Goal: Transaction & Acquisition: Purchase product/service

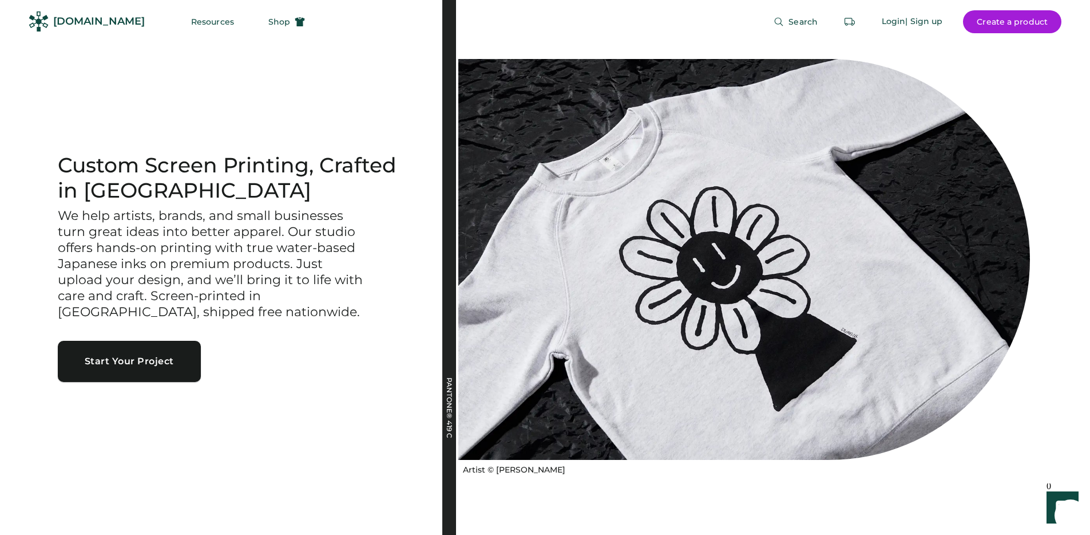
click at [171, 365] on button "Start Your Project" at bounding box center [129, 361] width 143 height 41
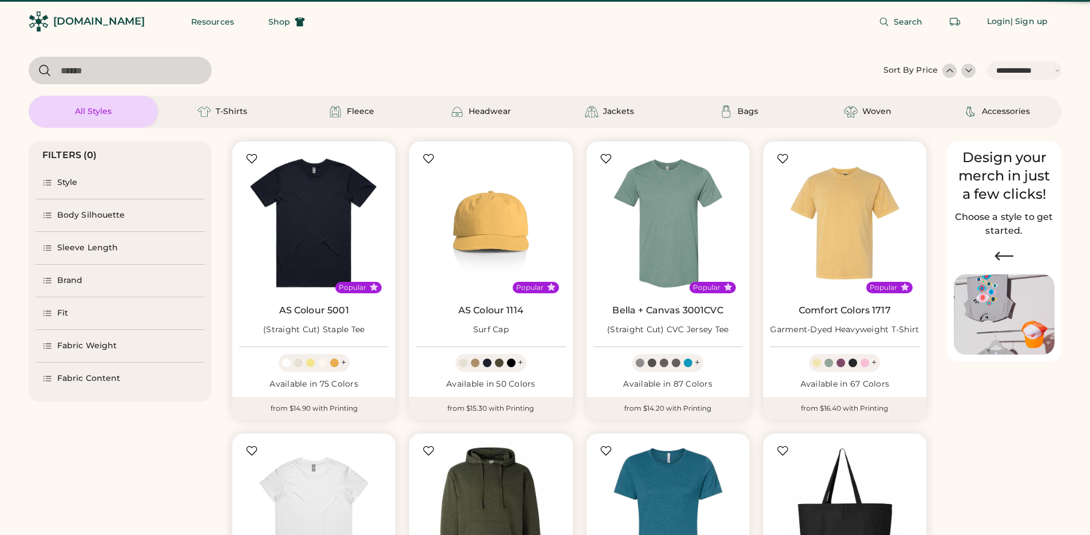
select select "*****"
select select "*"
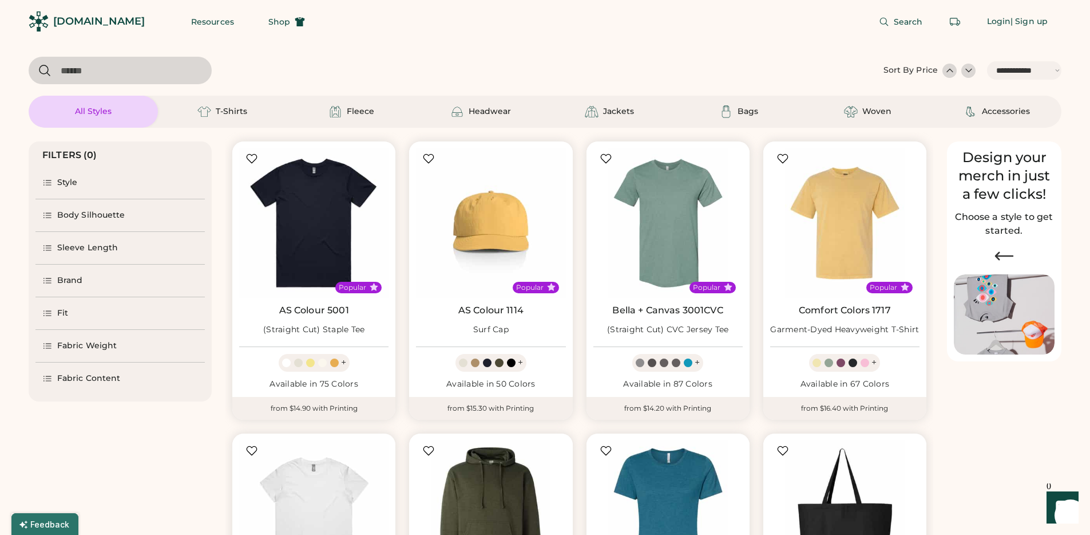
scroll to position [369, 0]
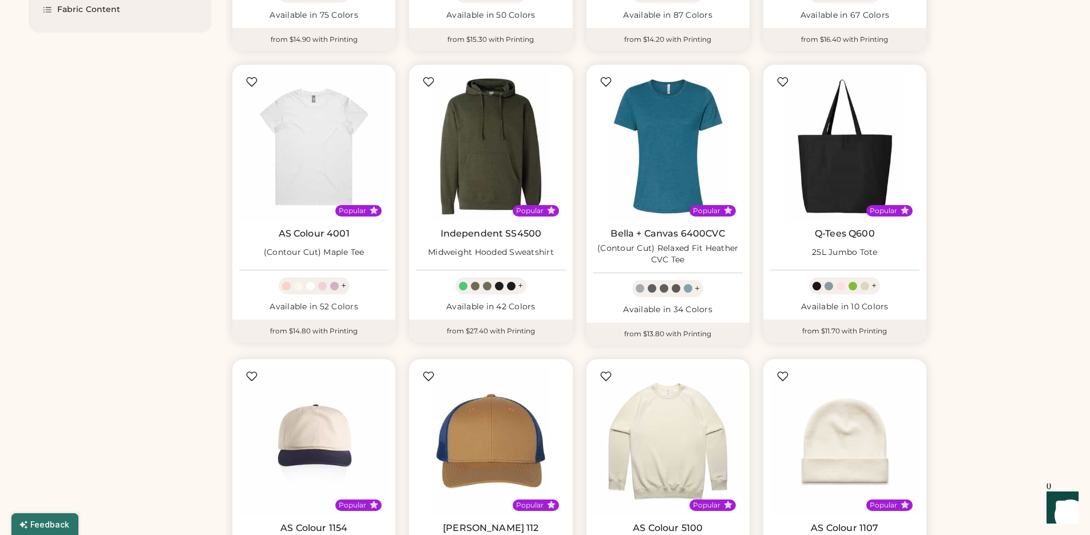
select select "*****"
select select "*"
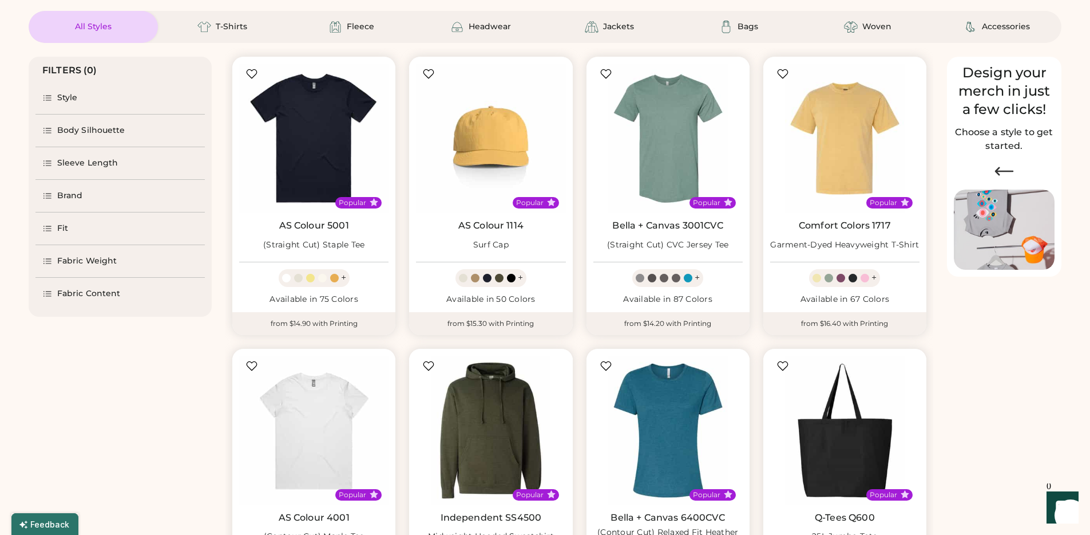
scroll to position [0, 0]
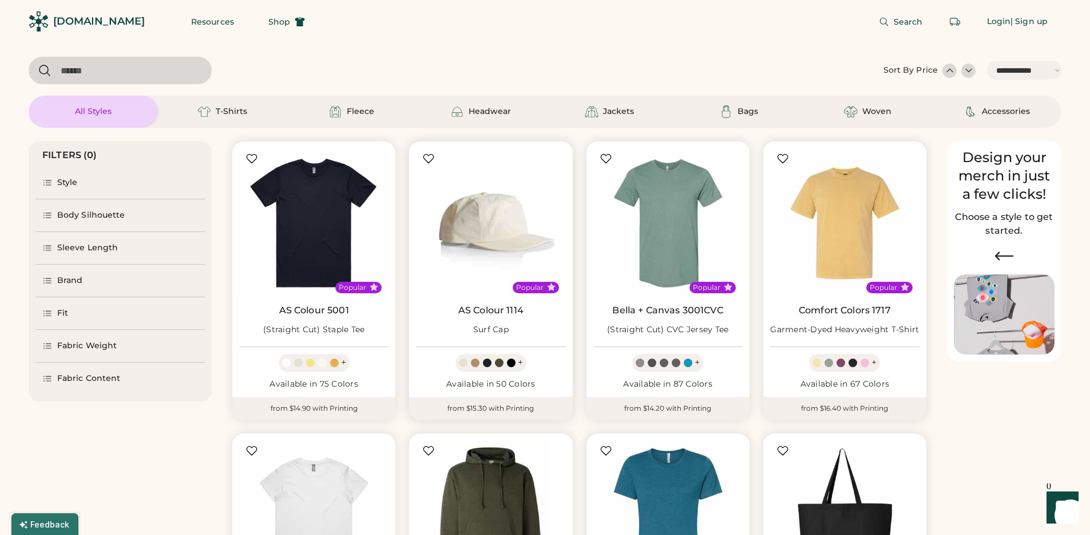
click at [452, 228] on img at bounding box center [490, 222] width 149 height 149
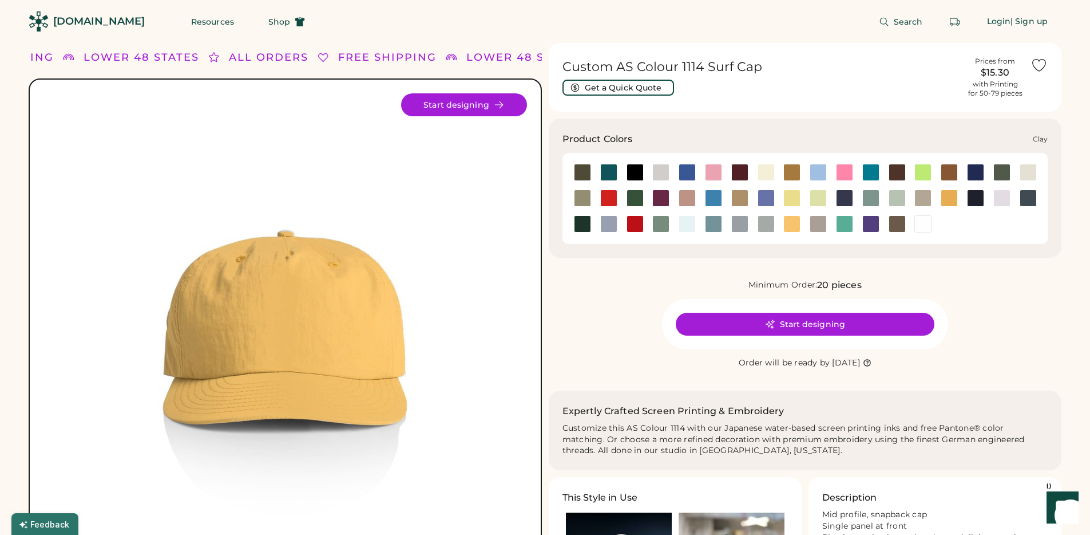
click at [936, 169] on div at bounding box center [949, 172] width 26 height 17
click at [929, 172] on div at bounding box center [923, 172] width 17 height 17
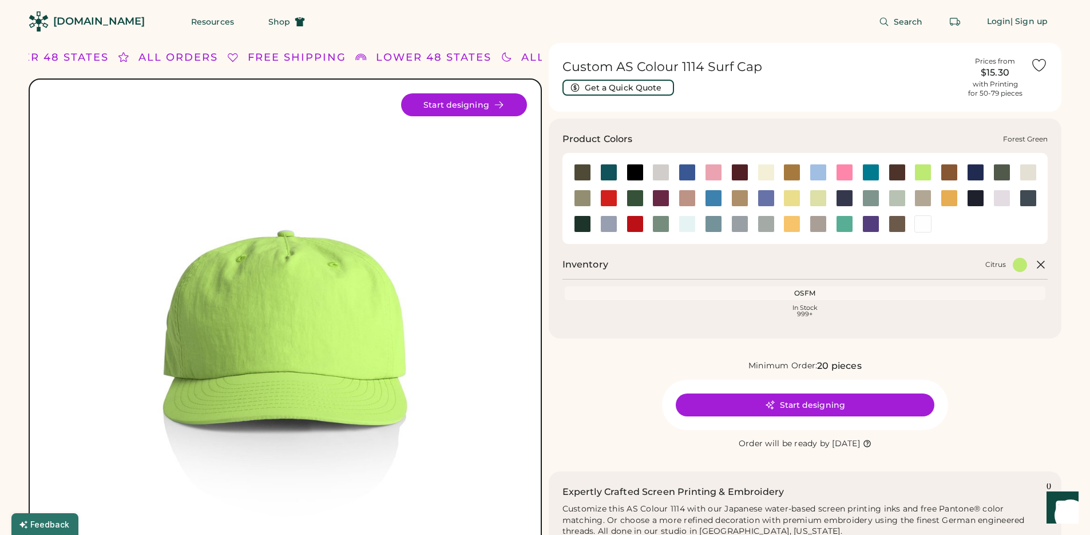
click at [635, 195] on div at bounding box center [635, 197] width 17 height 17
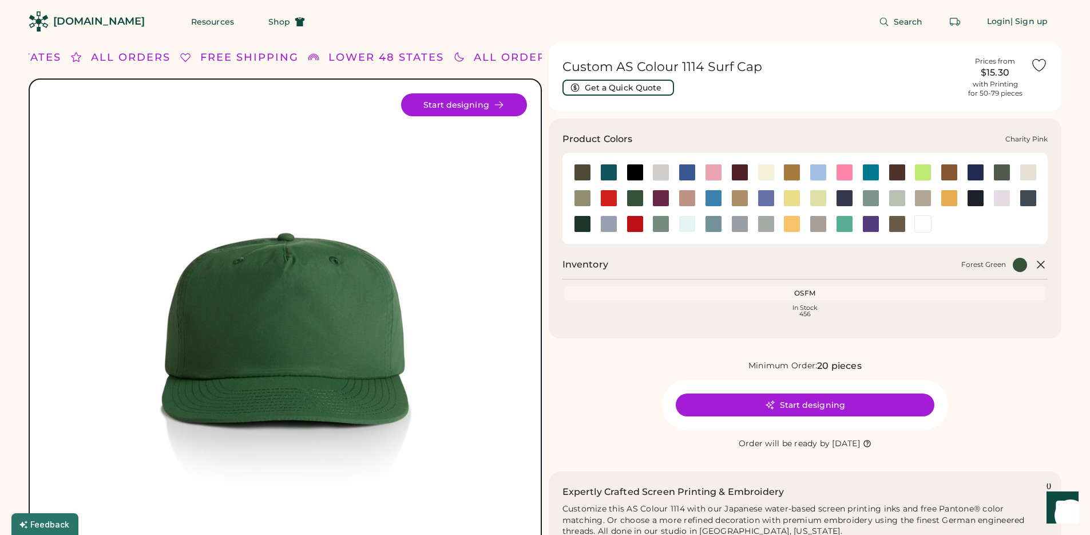
click at [842, 168] on div at bounding box center [844, 172] width 17 height 17
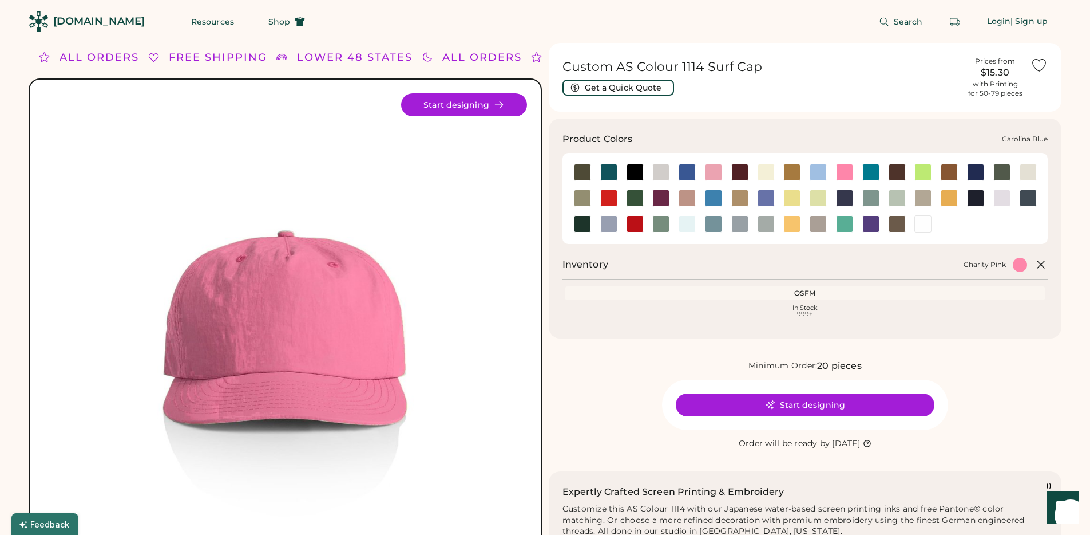
click at [816, 172] on div at bounding box center [818, 172] width 17 height 17
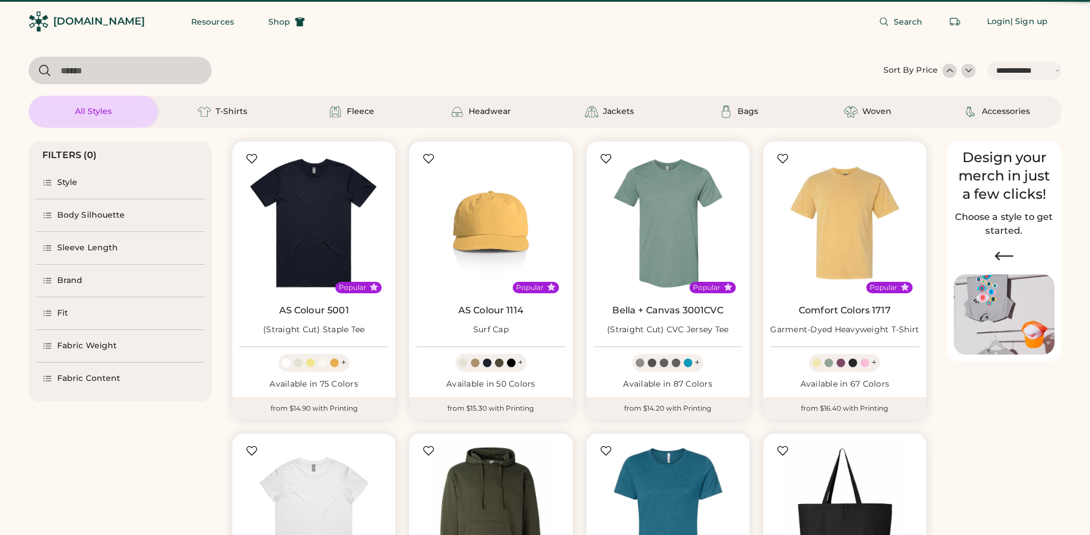
select select "*****"
select select "*"
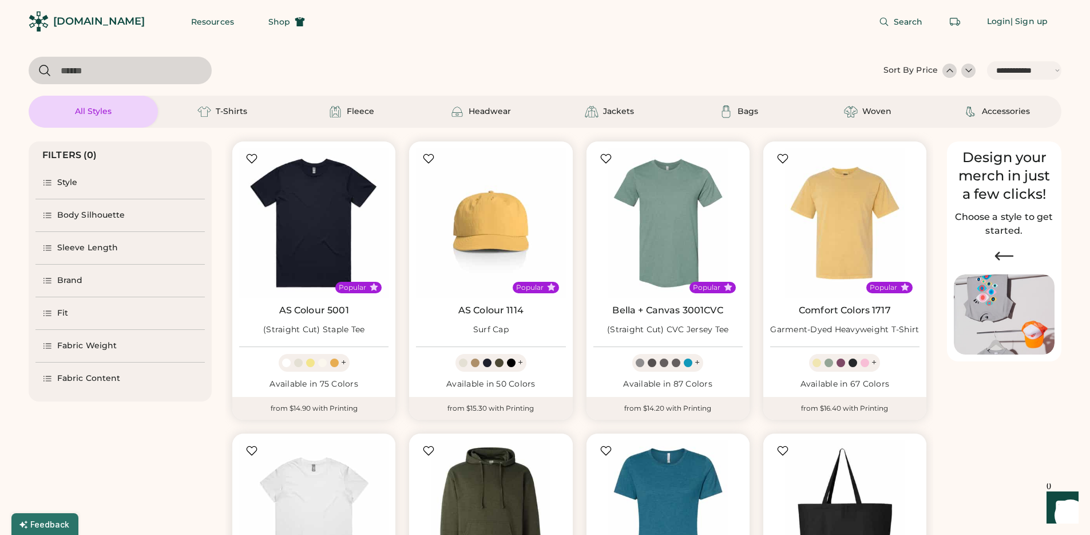
scroll to position [171, 0]
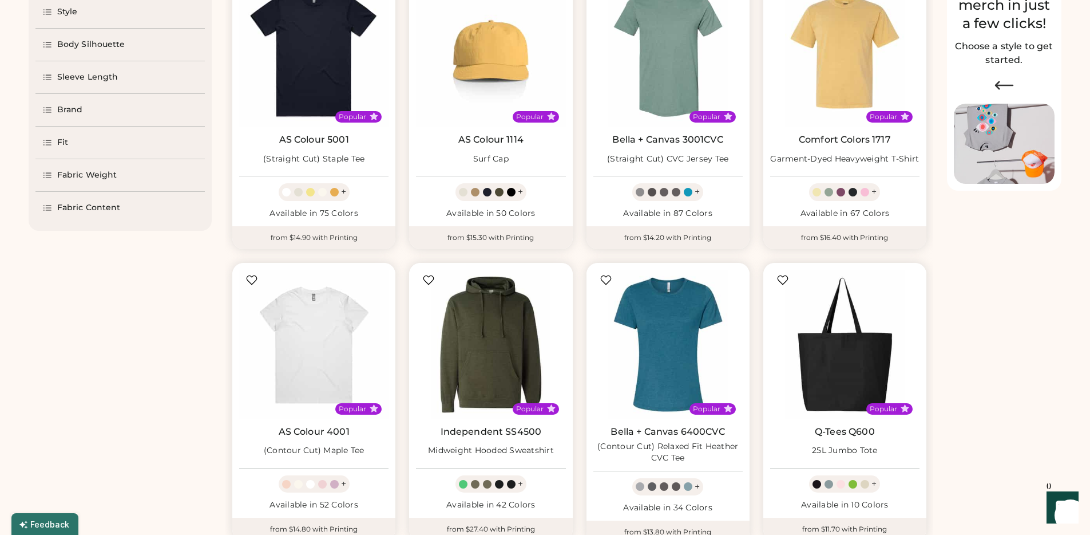
select select "*****"
select select "*"
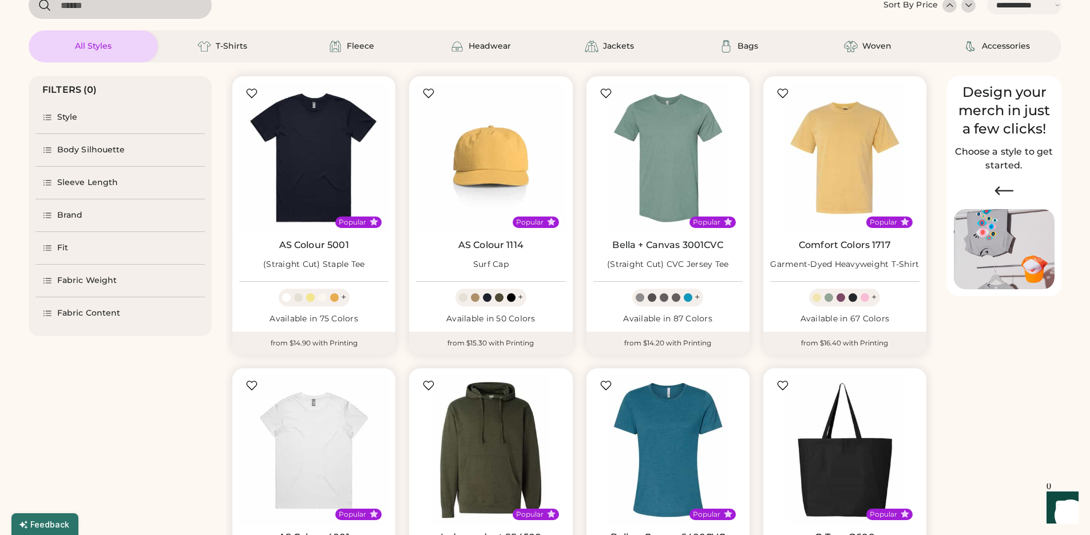
scroll to position [0, 0]
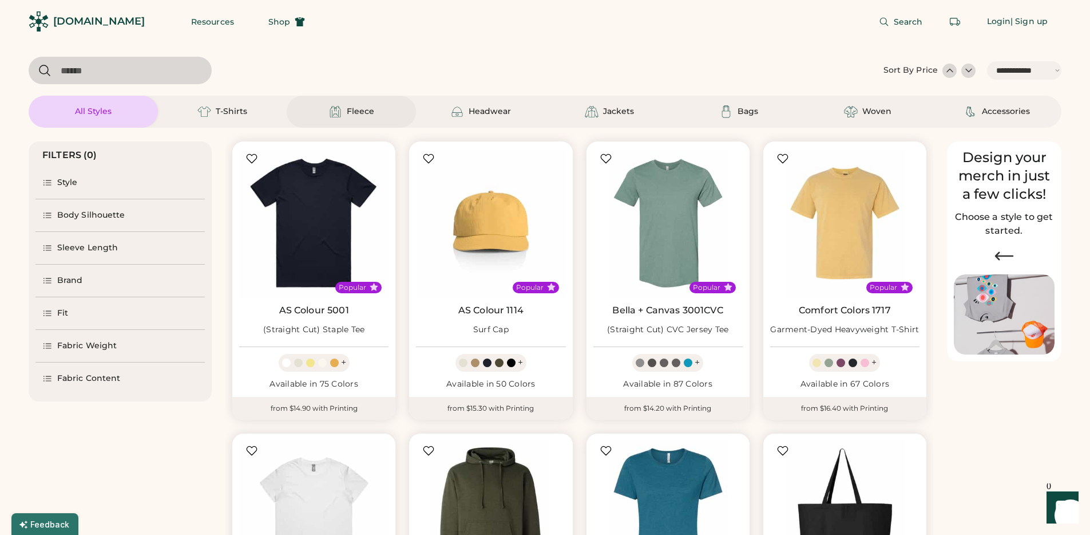
click at [353, 120] on div "Fleece" at bounding box center [351, 112] width 129 height 32
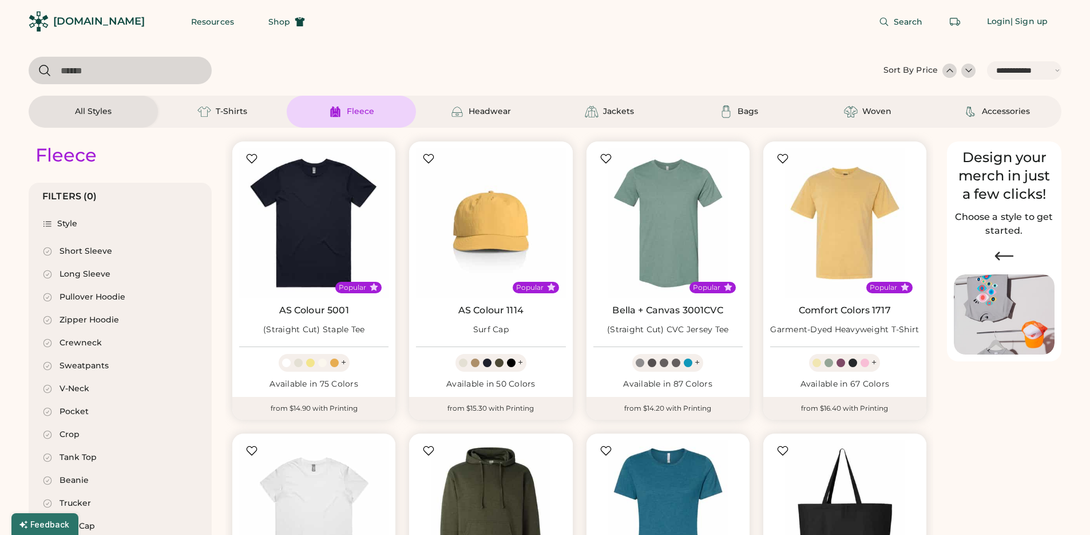
select select "*"
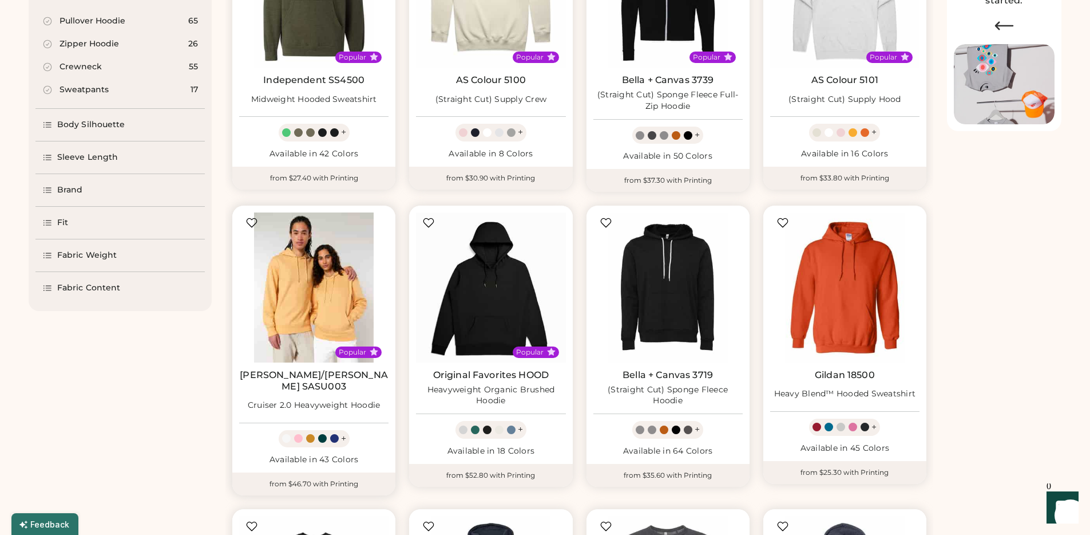
scroll to position [20, 0]
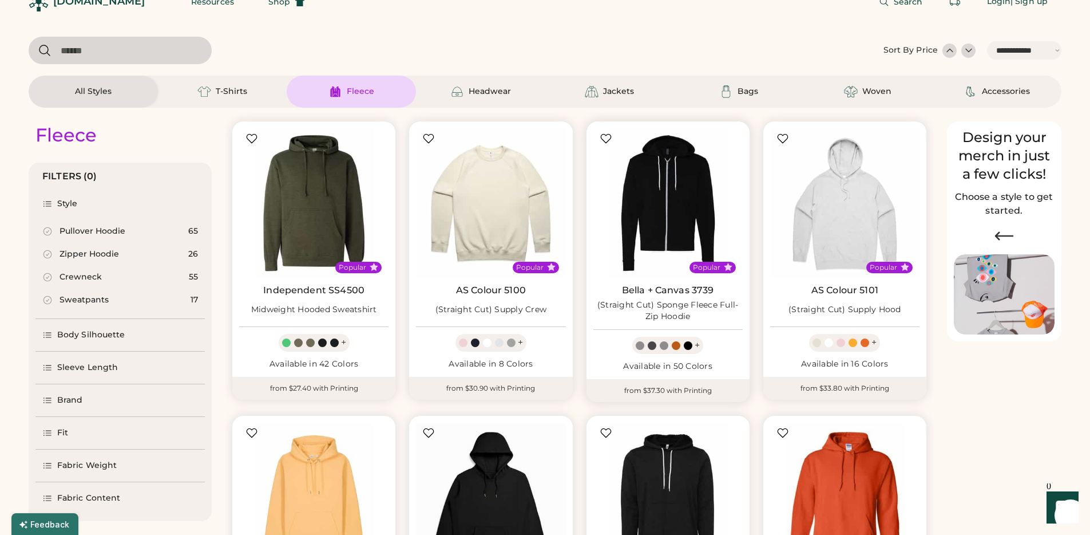
click at [638, 193] on img at bounding box center [668, 202] width 149 height 149
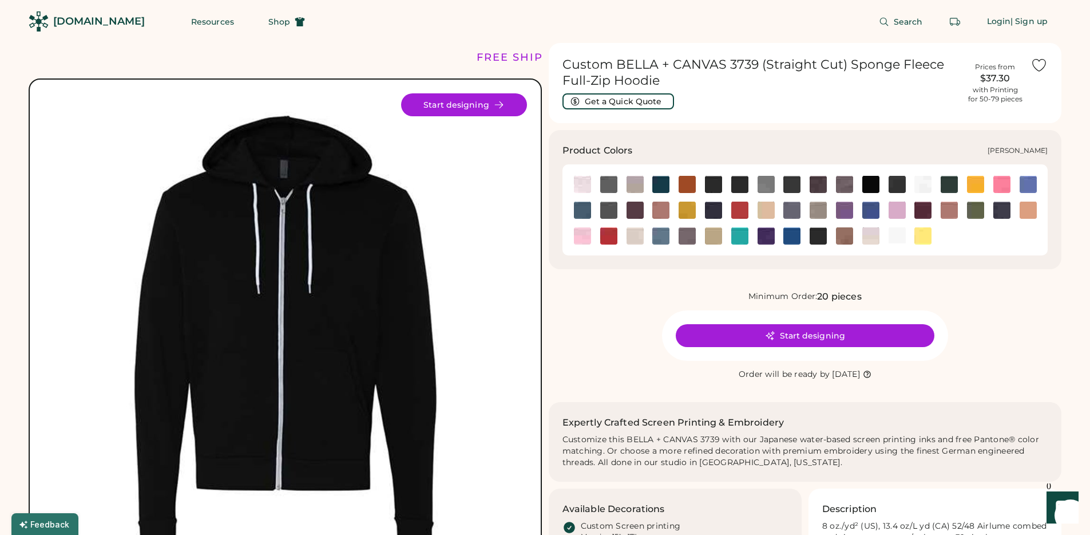
click at [710, 203] on img at bounding box center [713, 209] width 17 height 17
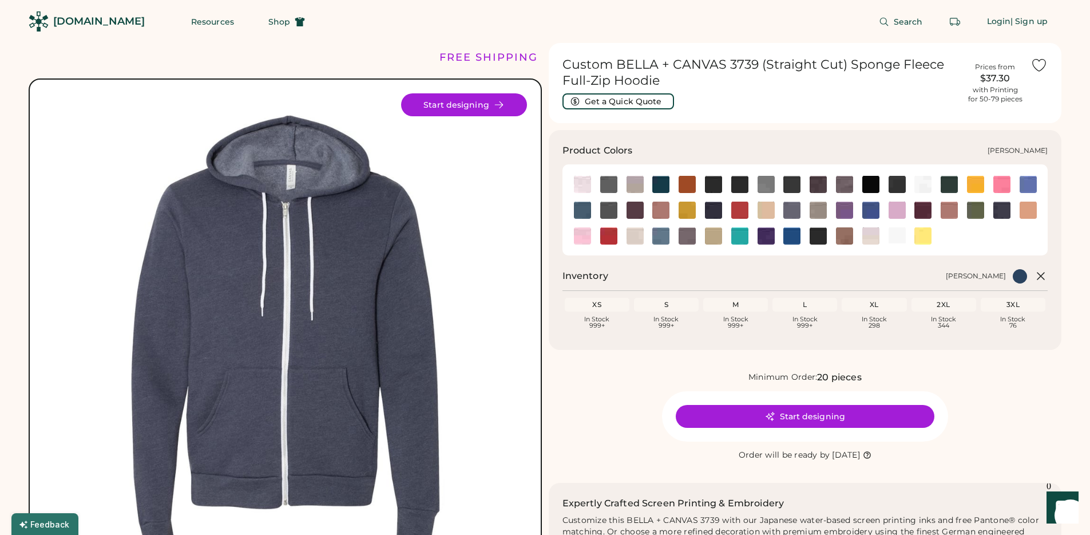
click at [752, 211] on div at bounding box center [739, 209] width 26 height 17
click at [742, 213] on img at bounding box center [739, 209] width 17 height 17
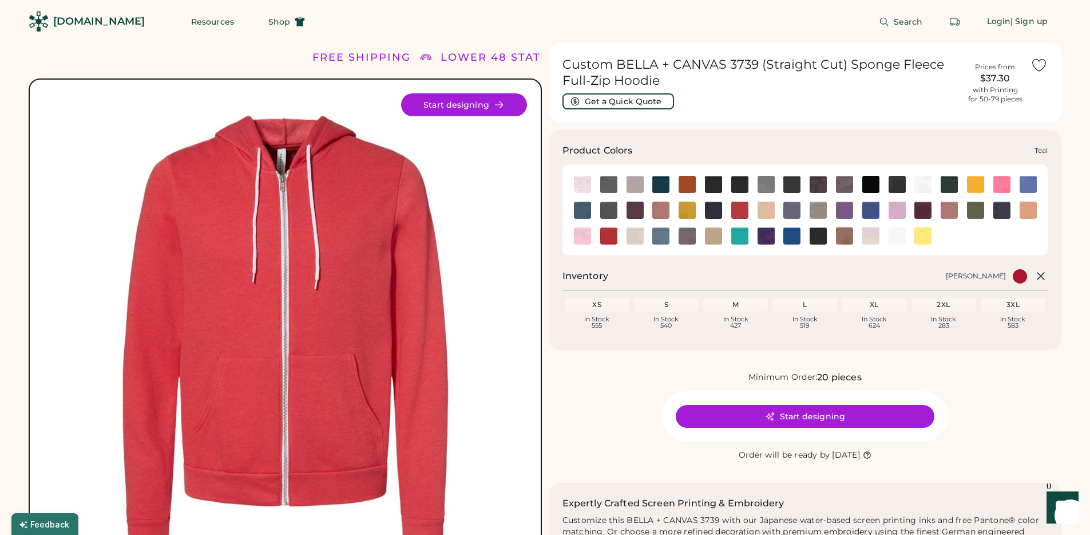
click at [739, 236] on img at bounding box center [739, 235] width 17 height 17
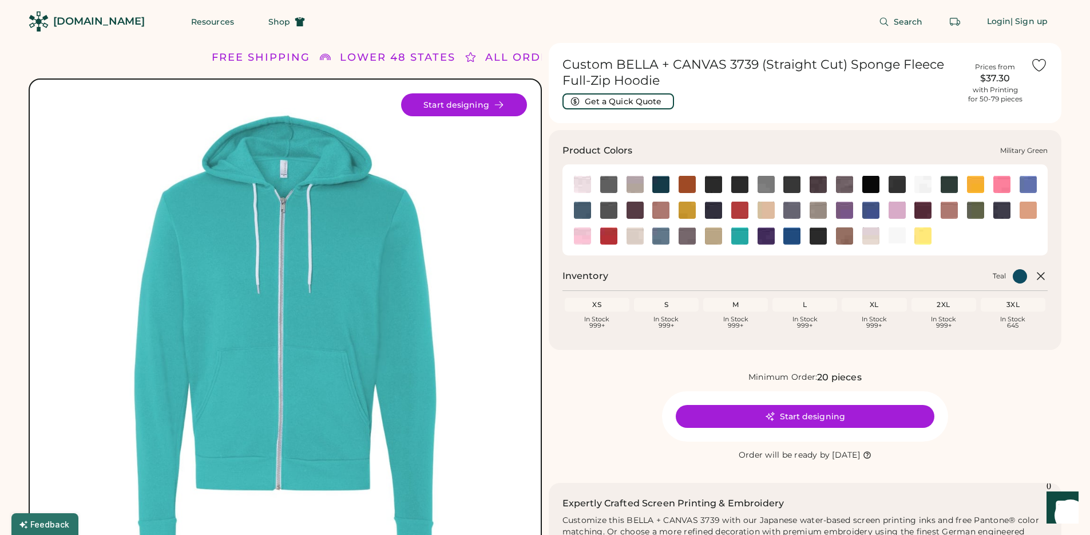
click at [978, 215] on img at bounding box center [975, 209] width 17 height 17
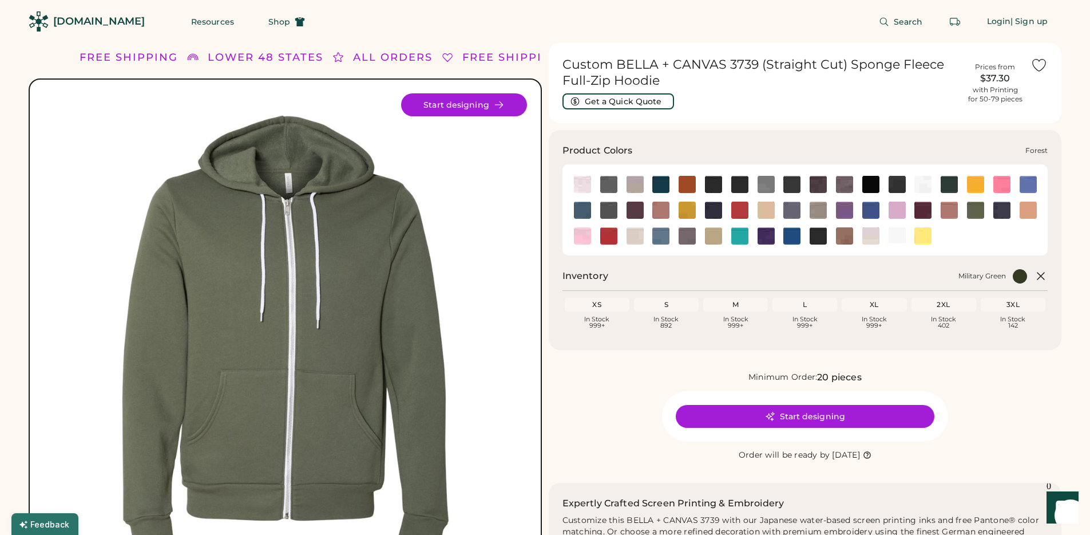
click at [945, 184] on img at bounding box center [949, 184] width 17 height 17
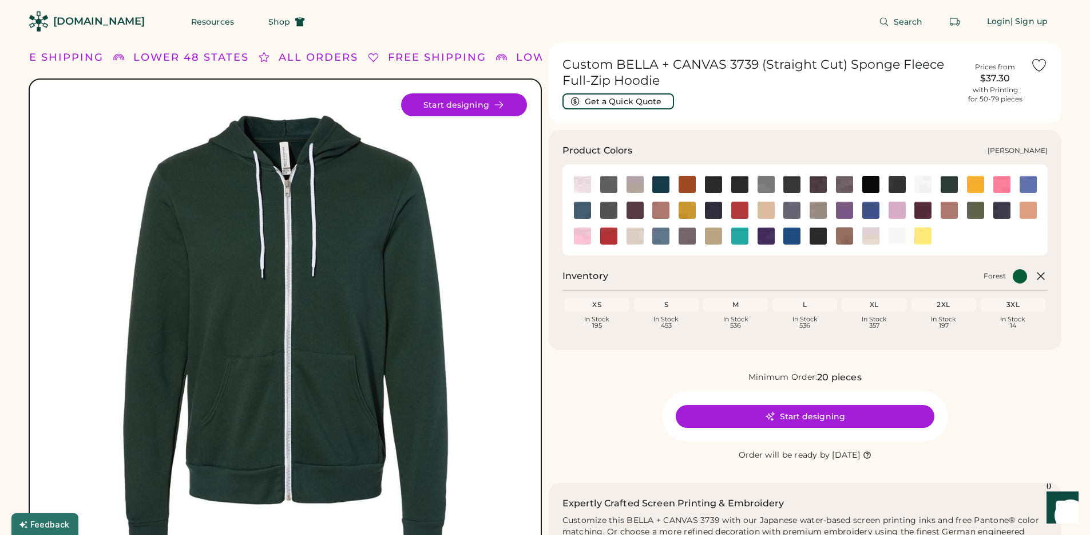
click at [615, 216] on img at bounding box center [608, 209] width 17 height 17
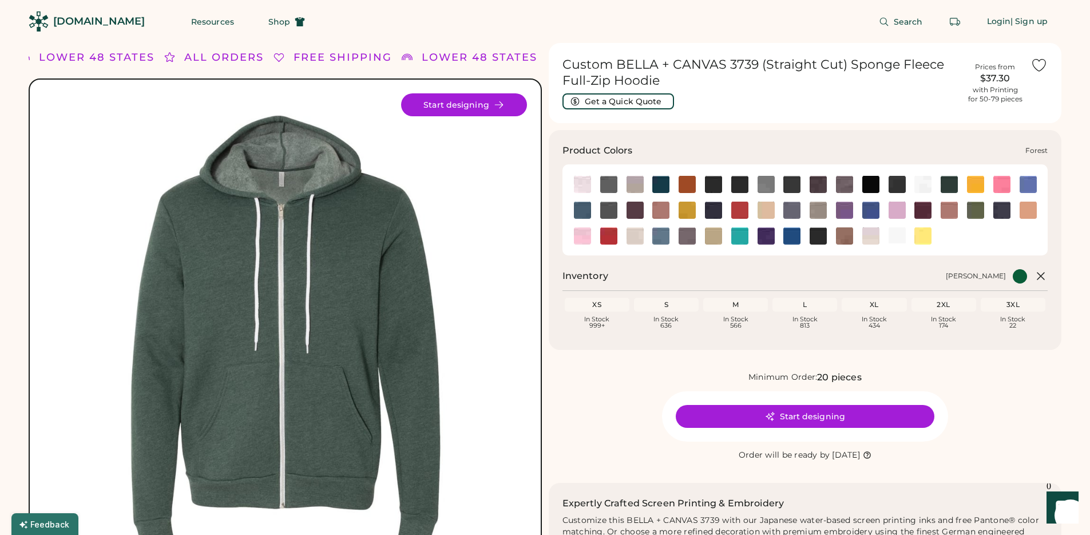
click at [951, 185] on img at bounding box center [949, 184] width 17 height 17
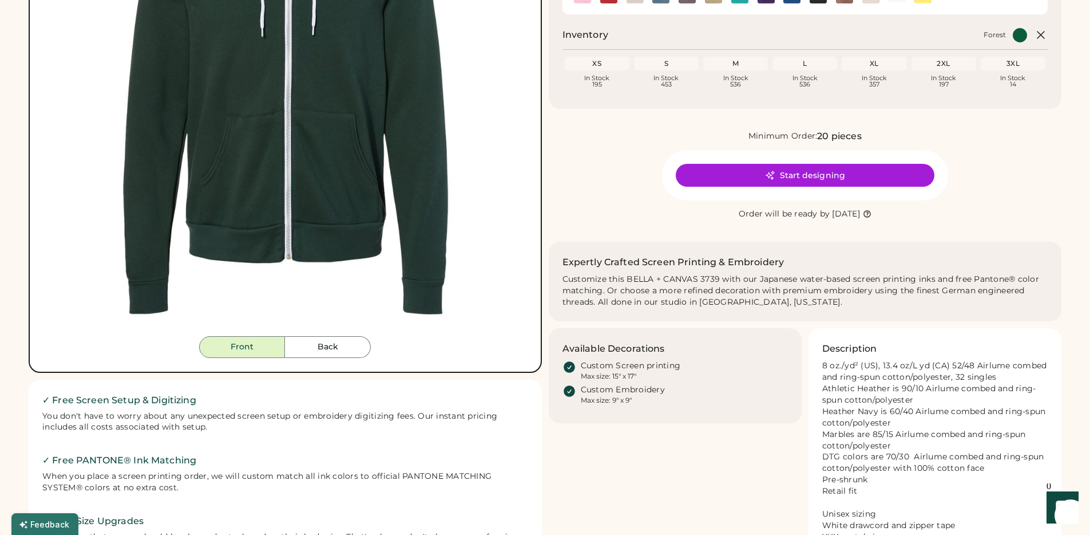
scroll to position [348, 0]
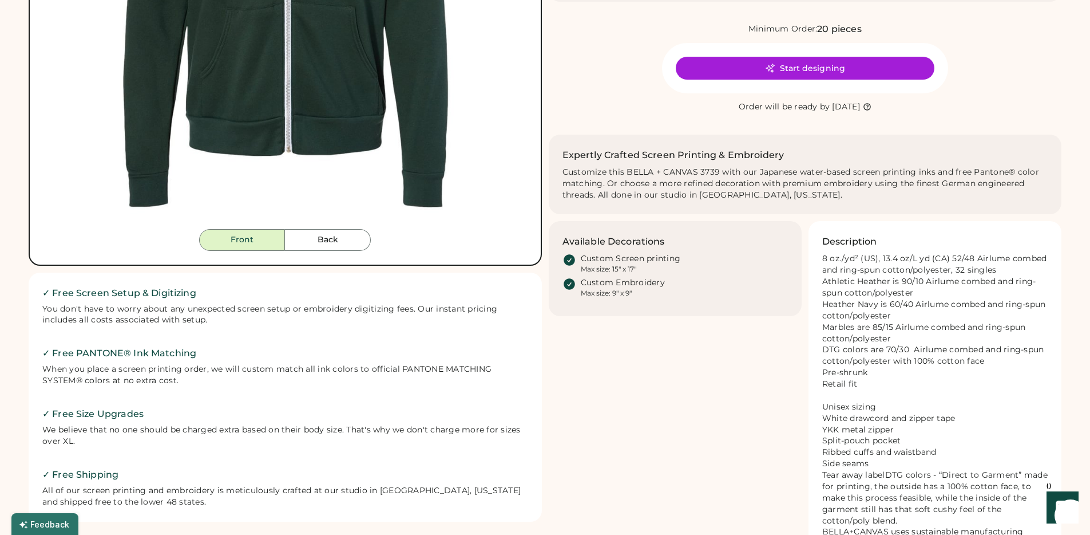
click at [723, 372] on div "Available Decorations Custom Screen printing Max size: 15" x 17" Custom Embroid…" at bounding box center [805, 438] width 513 height 435
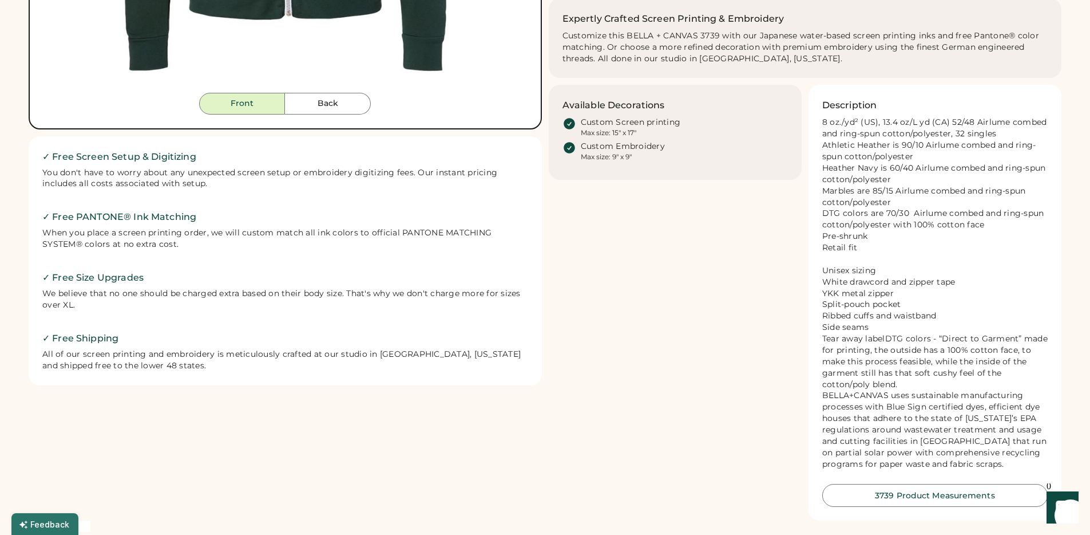
scroll to position [294, 0]
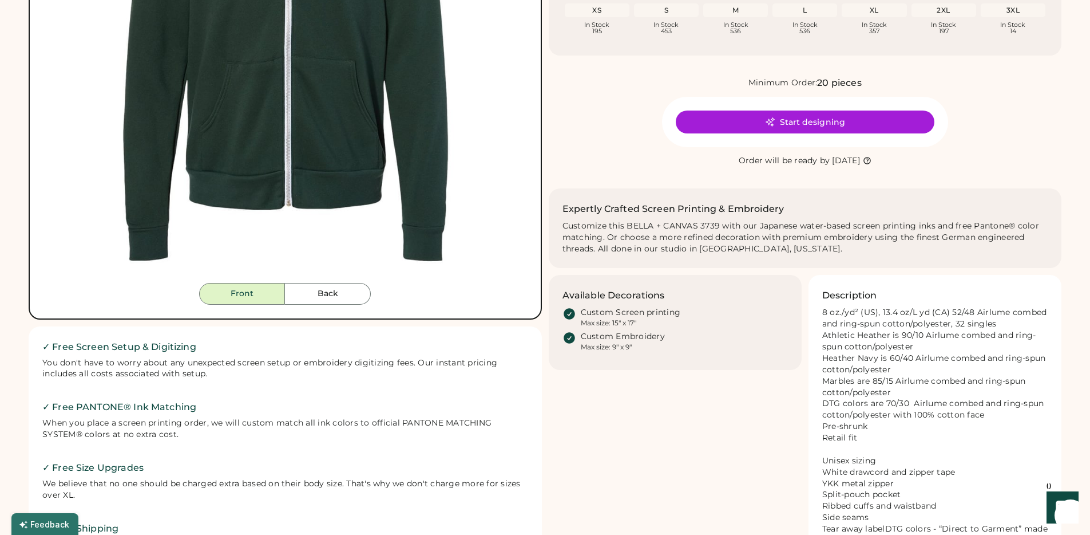
click at [338, 287] on button "Back" at bounding box center [328, 294] width 86 height 22
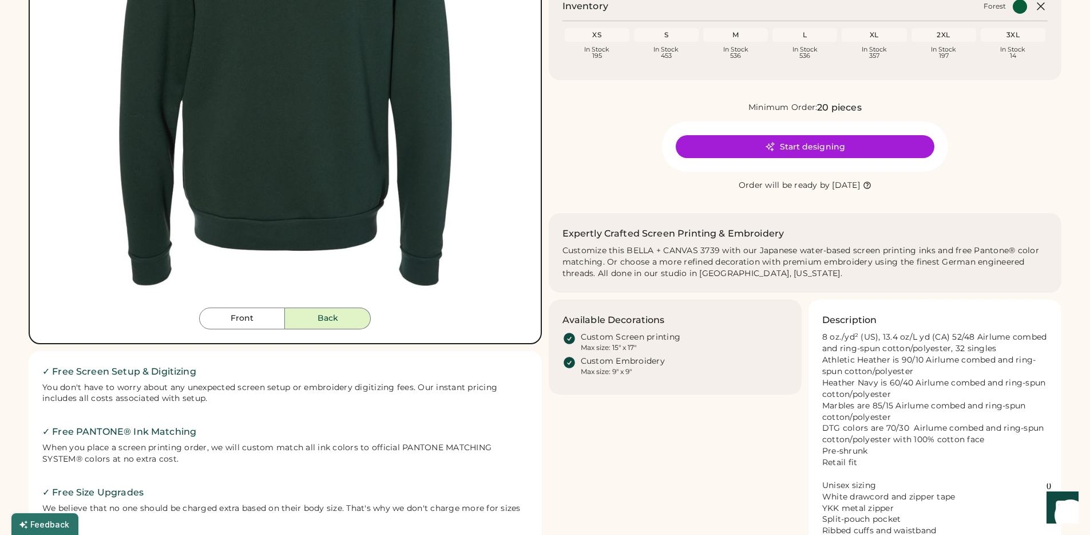
scroll to position [385, 0]
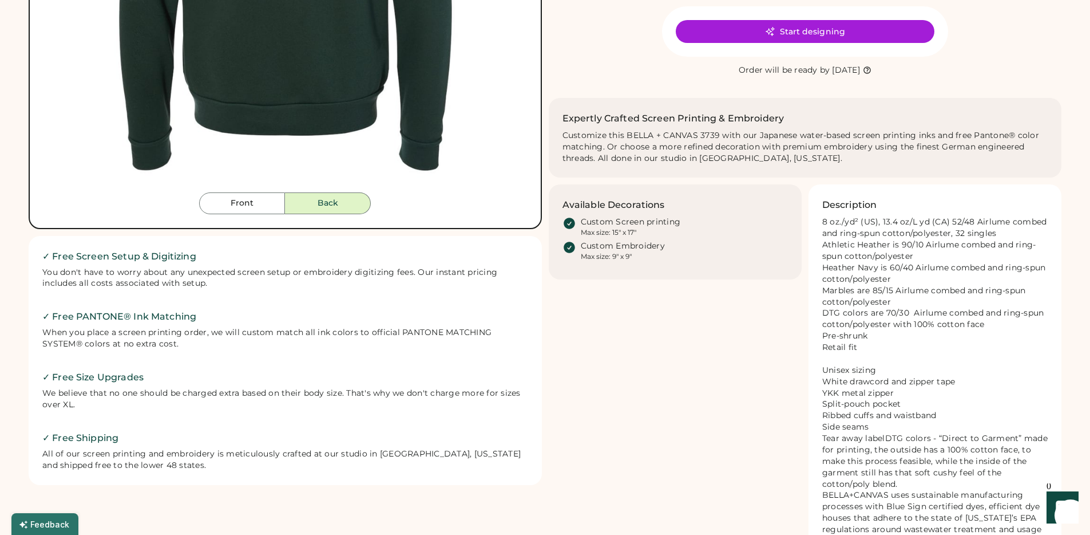
click at [634, 388] on div "Available Decorations Custom Screen printing Max size: 15" x 17" Custom Embroid…" at bounding box center [805, 401] width 513 height 435
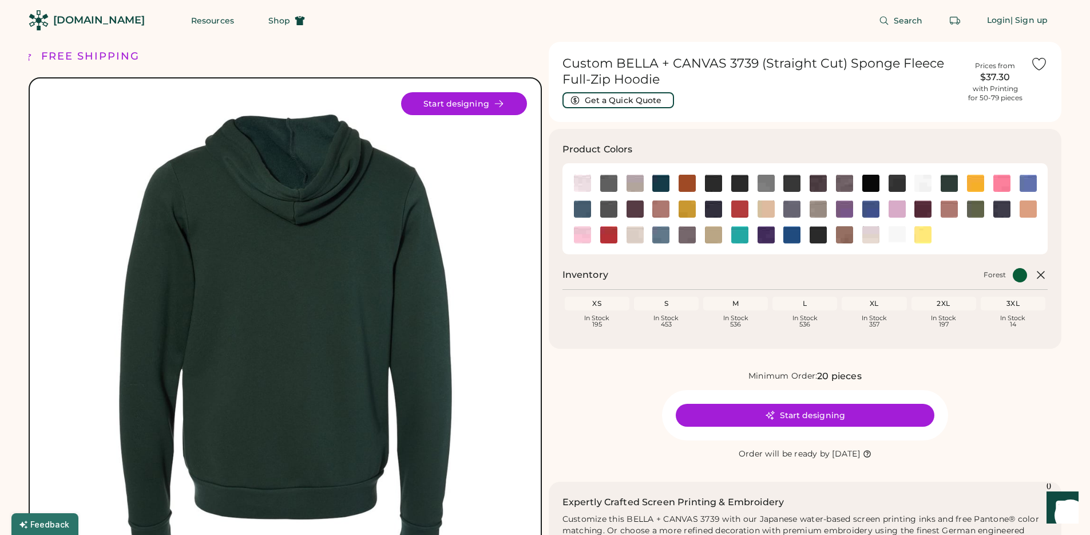
scroll to position [0, 0]
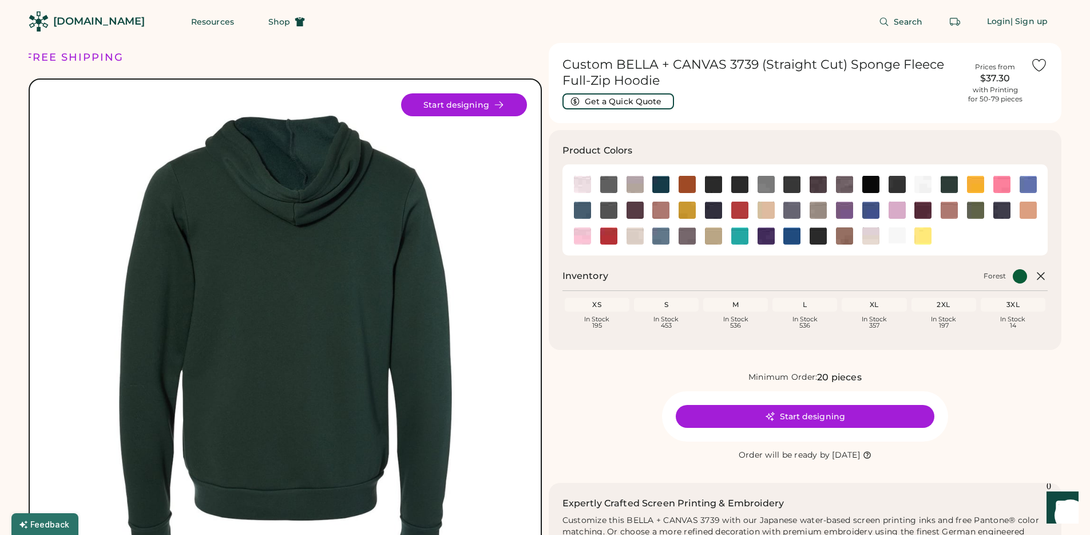
click at [635, 401] on div "Minimum Order: 20 pieces Start designing Order will be ready by Thursday, Oct. 9" at bounding box center [805, 416] width 513 height 92
click at [268, 19] on span "Shop" at bounding box center [279, 22] width 22 height 8
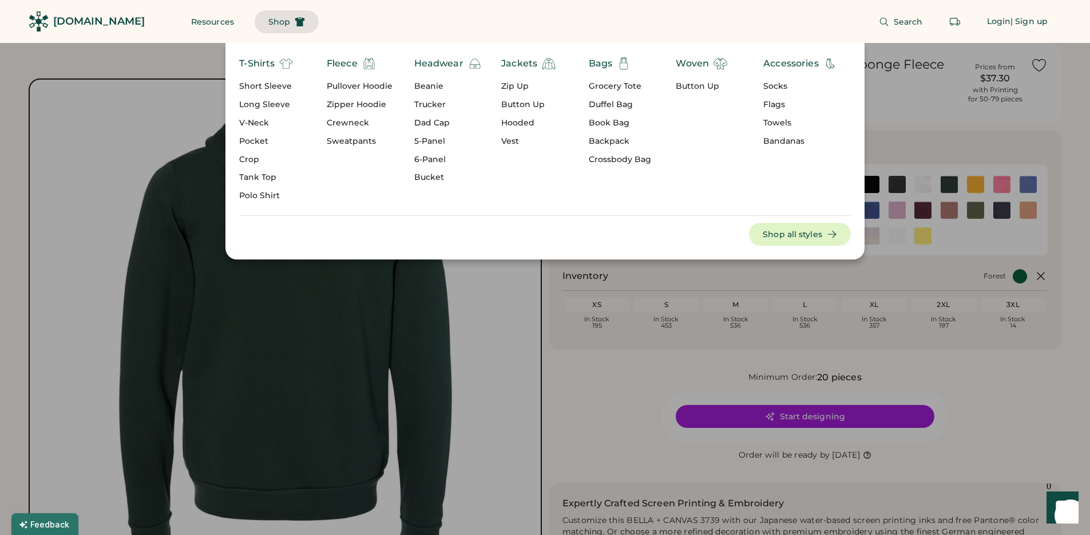
click at [256, 60] on div "T-Shirts" at bounding box center [256, 64] width 35 height 14
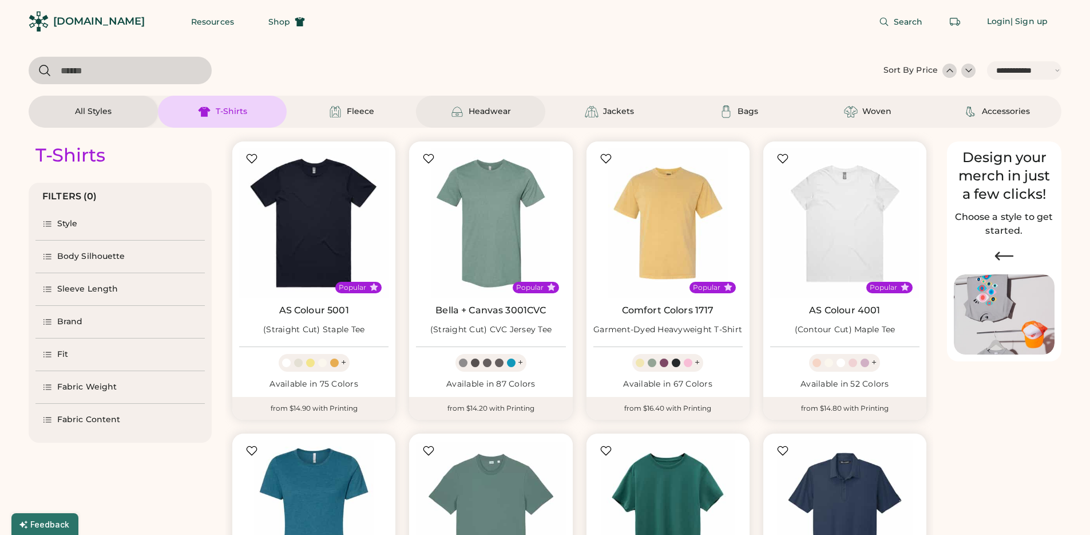
select select "*****"
select select "*"
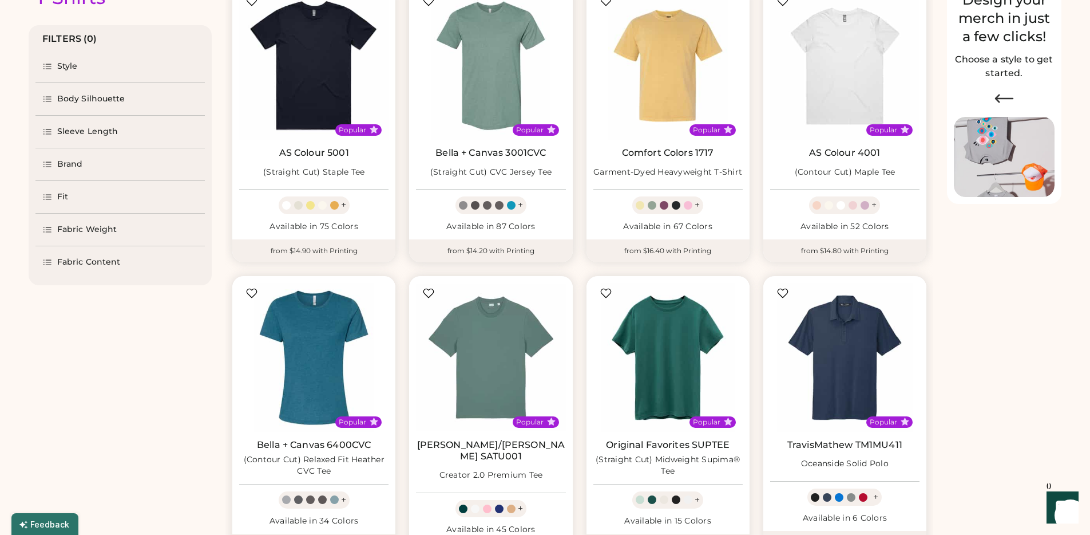
select select "*****"
select select "*"
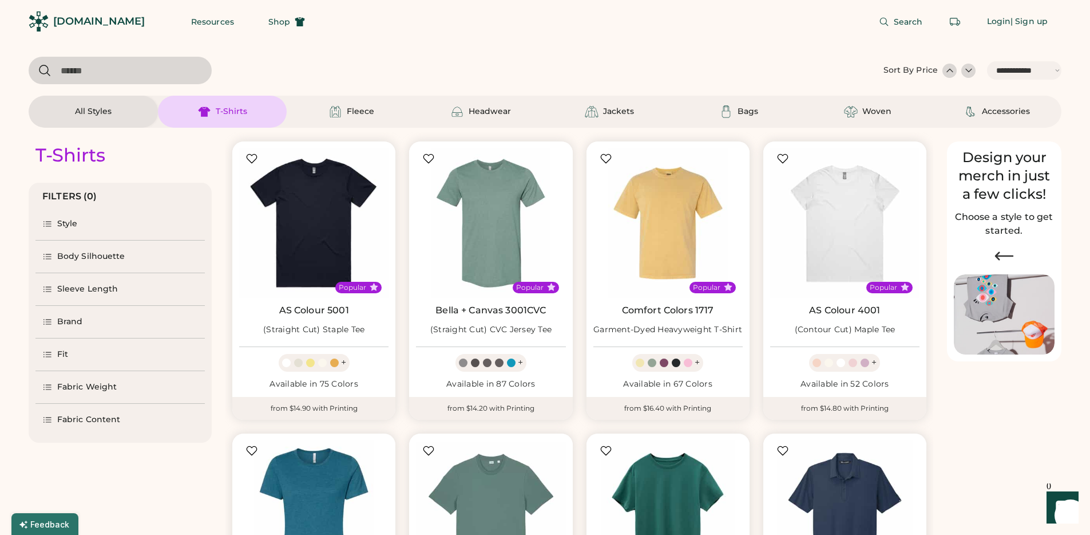
click at [73, 350] on div "Fit" at bounding box center [119, 354] width 169 height 32
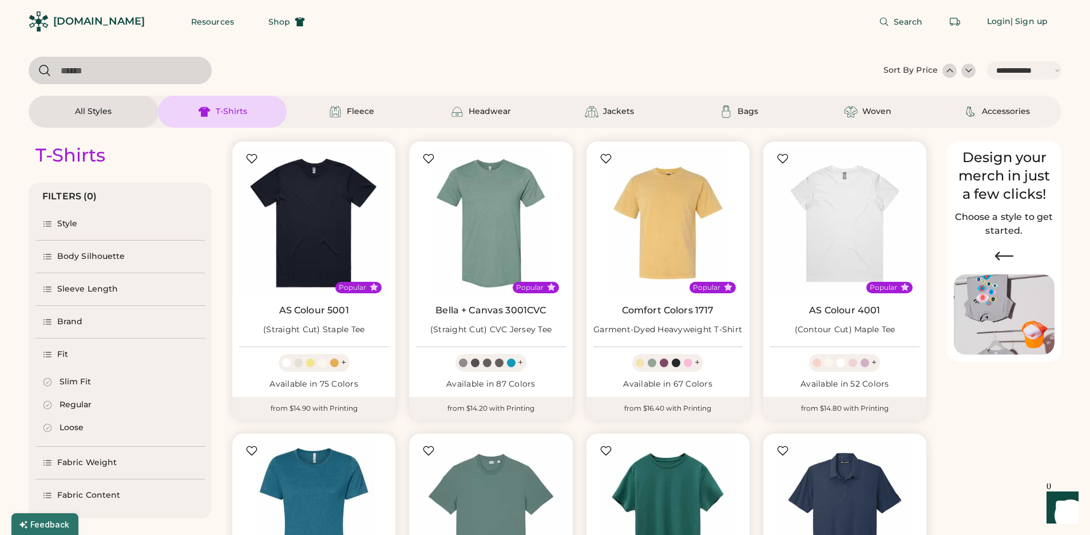
click at [73, 350] on div "Fit" at bounding box center [119, 354] width 169 height 32
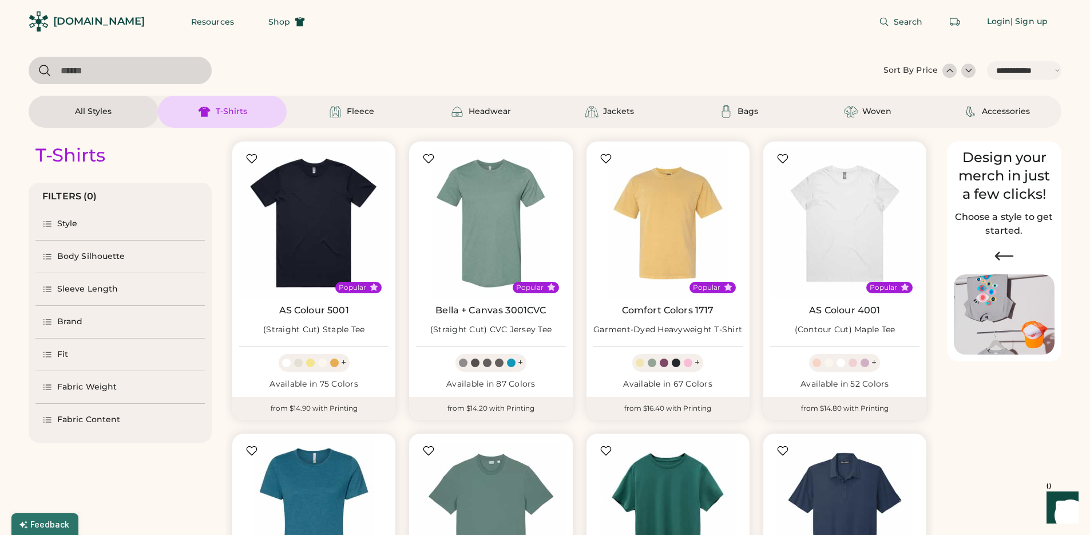
click at [74, 225] on div "Style" at bounding box center [67, 223] width 21 height 11
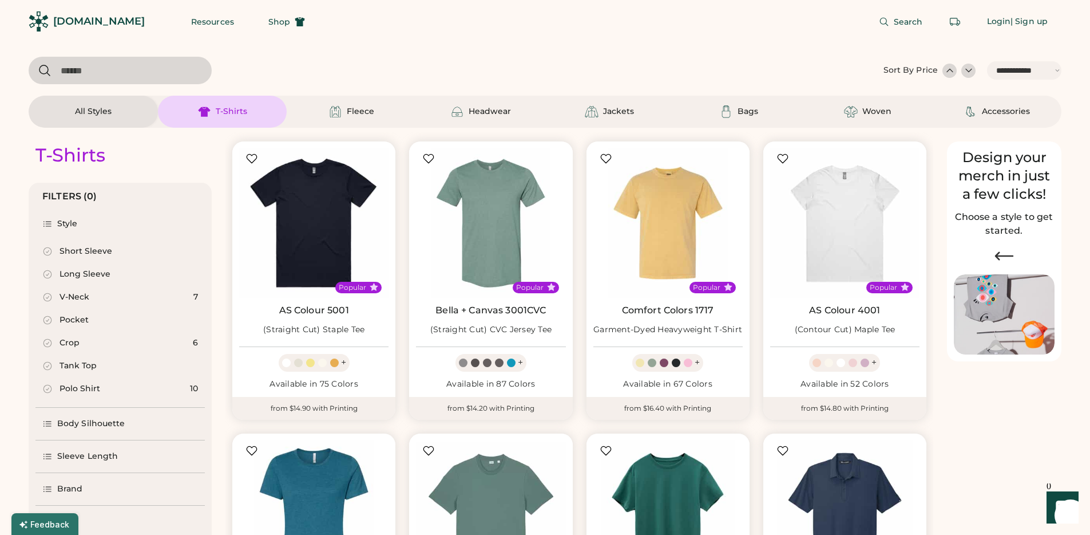
click at [75, 364] on div "Tank Top" at bounding box center [78, 365] width 37 height 11
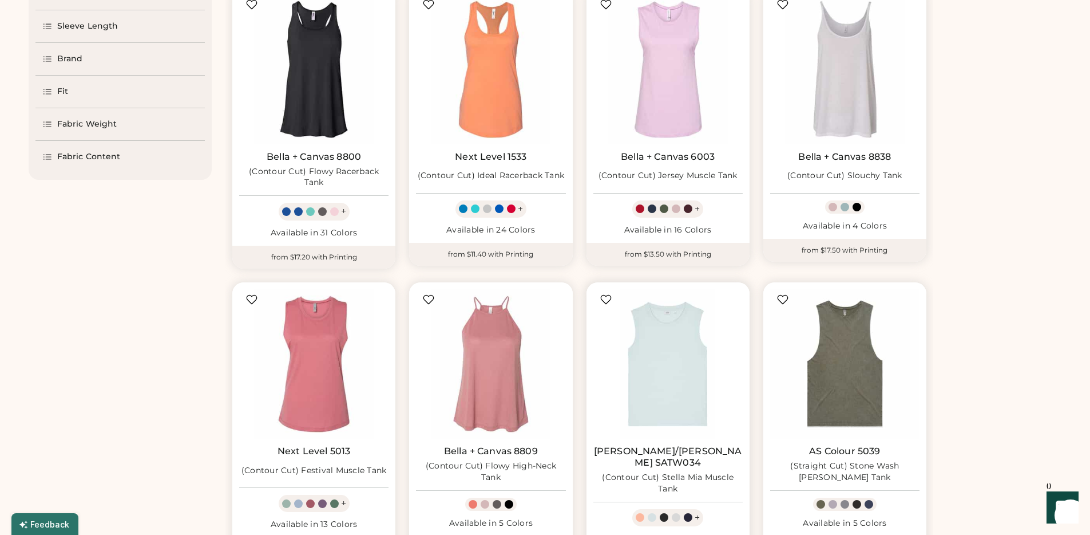
scroll to position [120, 0]
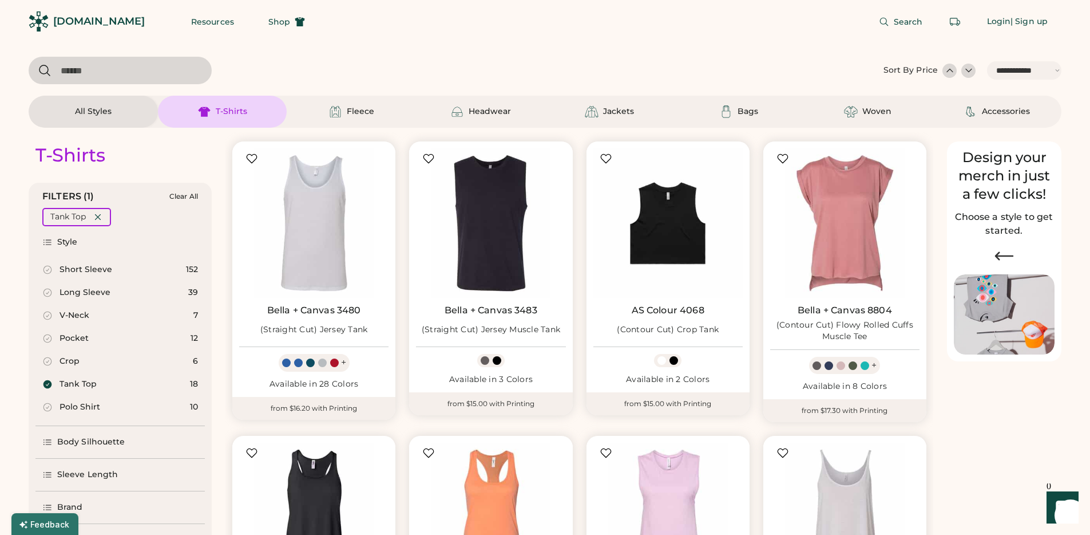
select select "*"
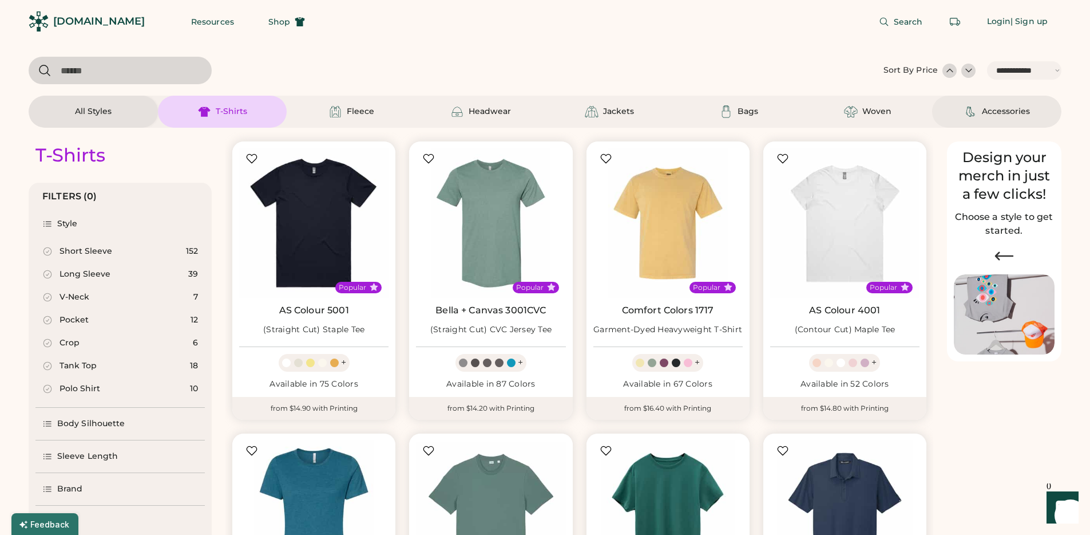
click at [1018, 109] on div "Accessories" at bounding box center [1006, 111] width 48 height 11
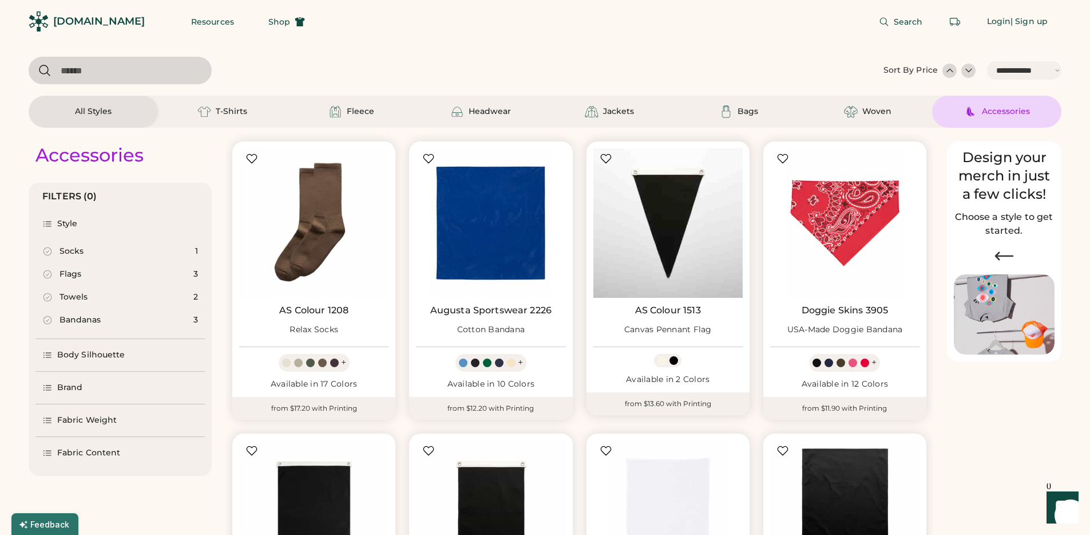
click at [646, 218] on img at bounding box center [668, 222] width 149 height 149
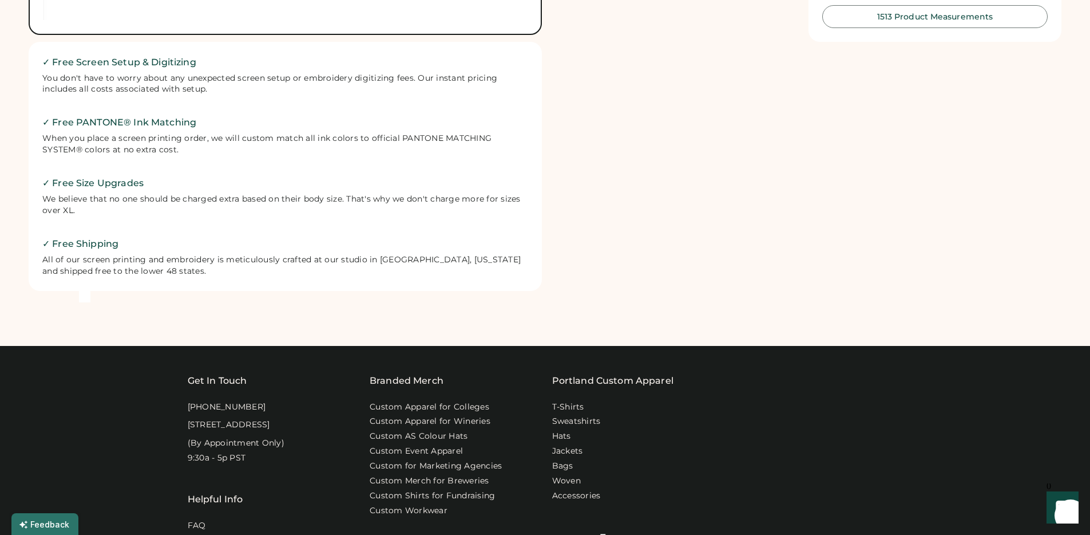
scroll to position [275, 0]
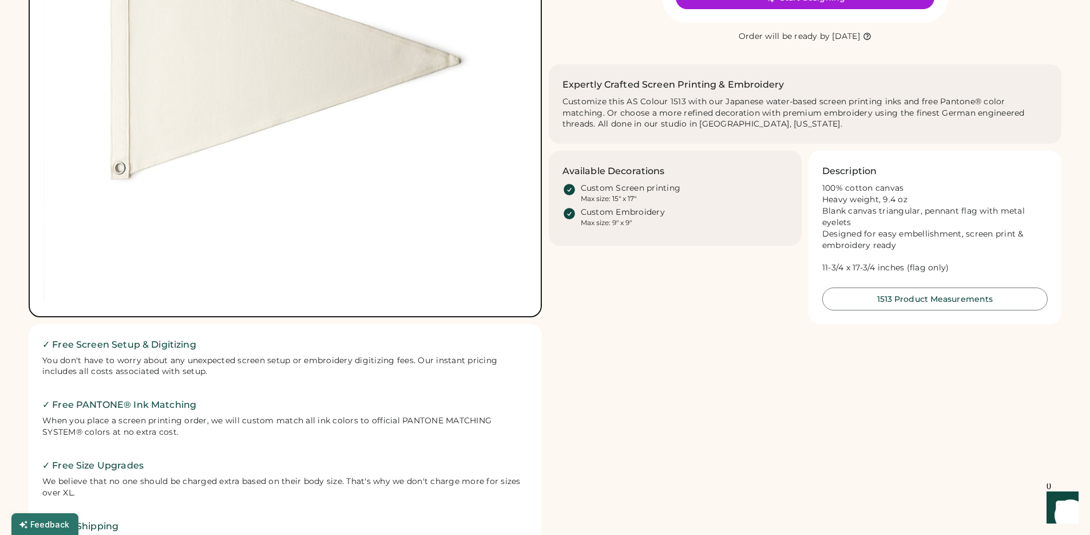
click at [582, 317] on div "Available Decorations Custom Screen printing Max size: 15" x 17" Custom Embroid…" at bounding box center [805, 237] width 513 height 173
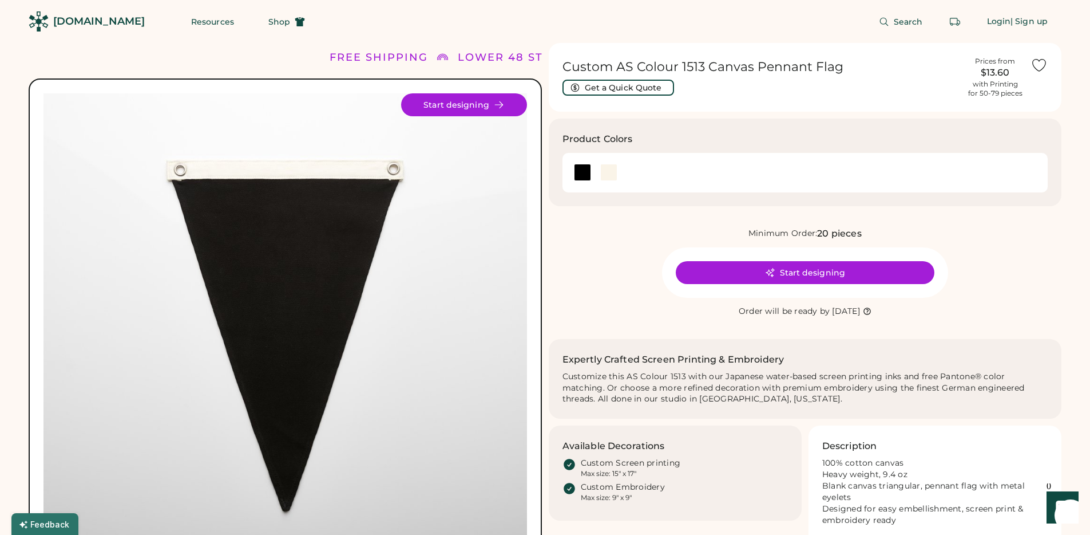
scroll to position [742, 0]
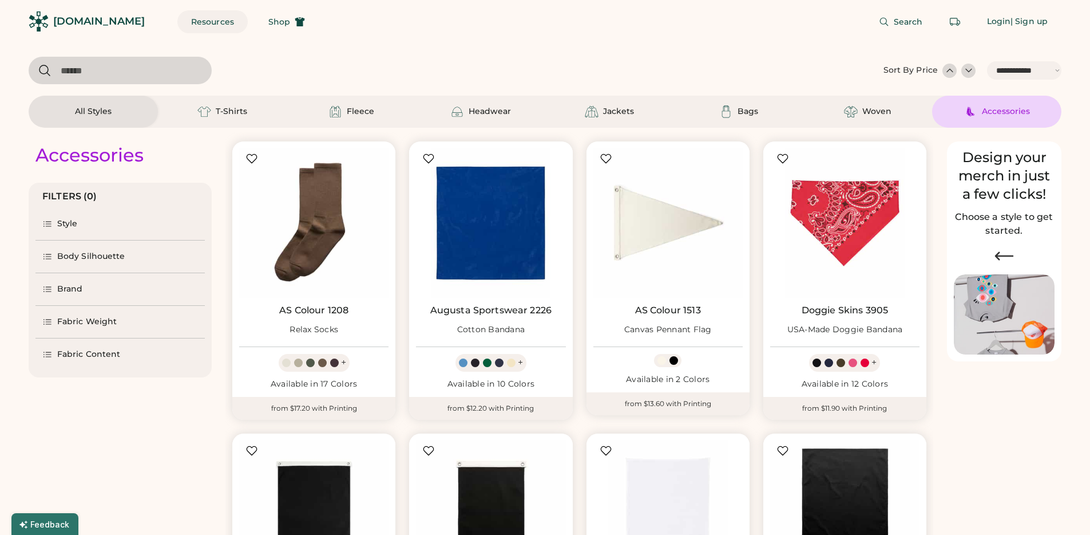
select select "*****"
click at [177, 22] on button "Resources" at bounding box center [212, 21] width 70 height 23
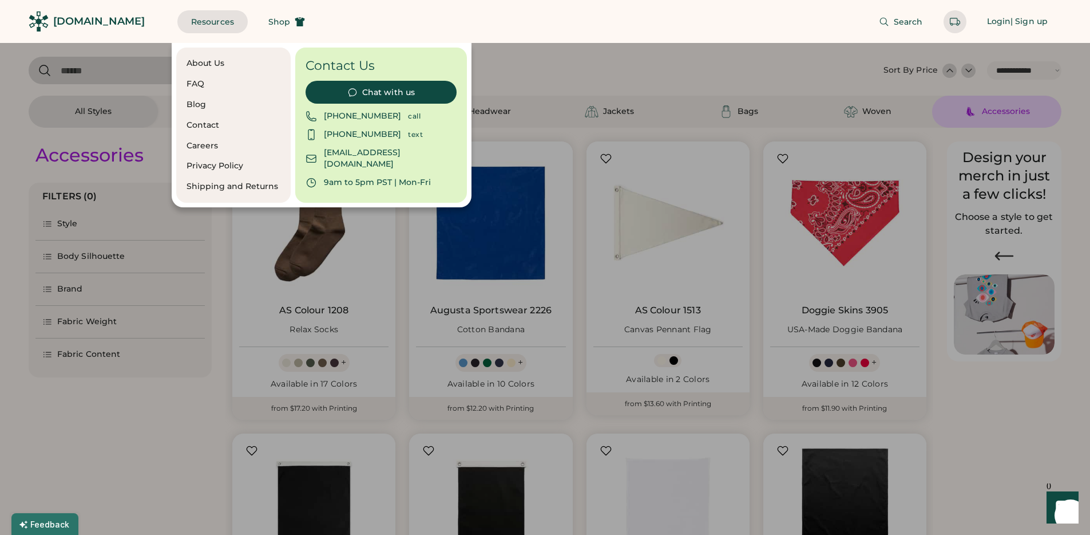
click at [128, 74] on div at bounding box center [545, 267] width 1090 height 535
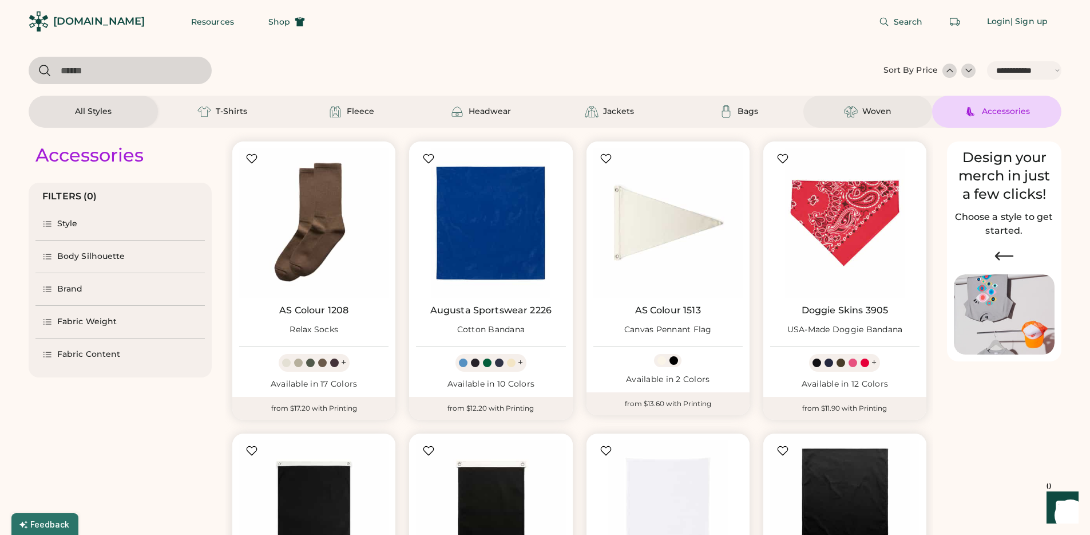
click at [871, 111] on div "Woven" at bounding box center [877, 111] width 29 height 11
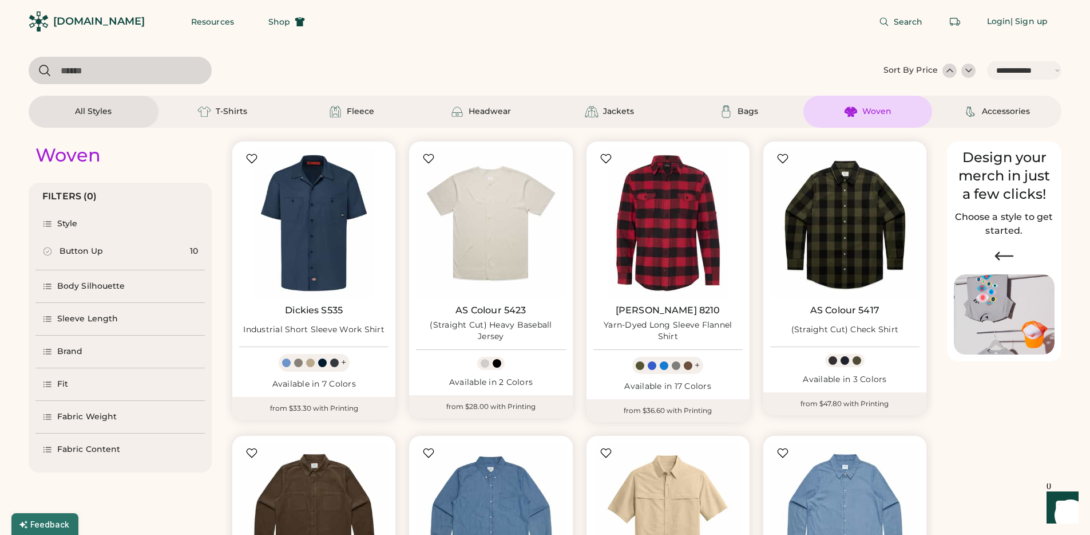
scroll to position [385, 0]
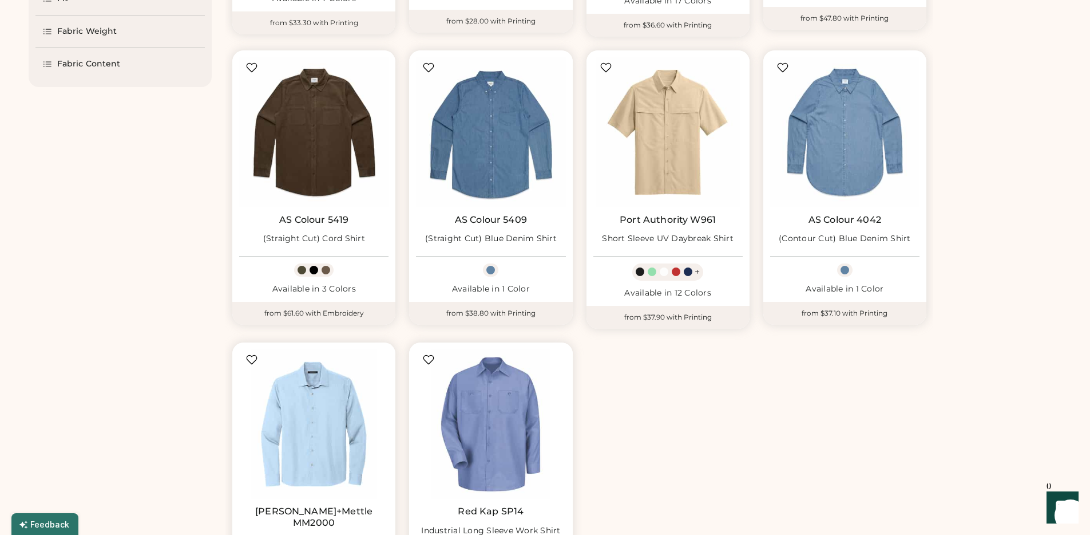
select select "*****"
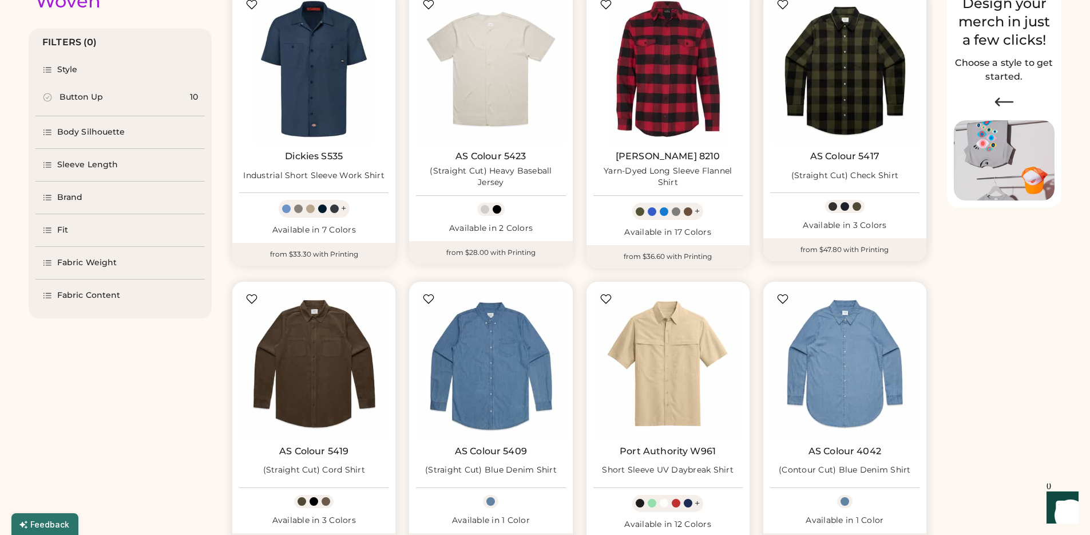
scroll to position [0, 0]
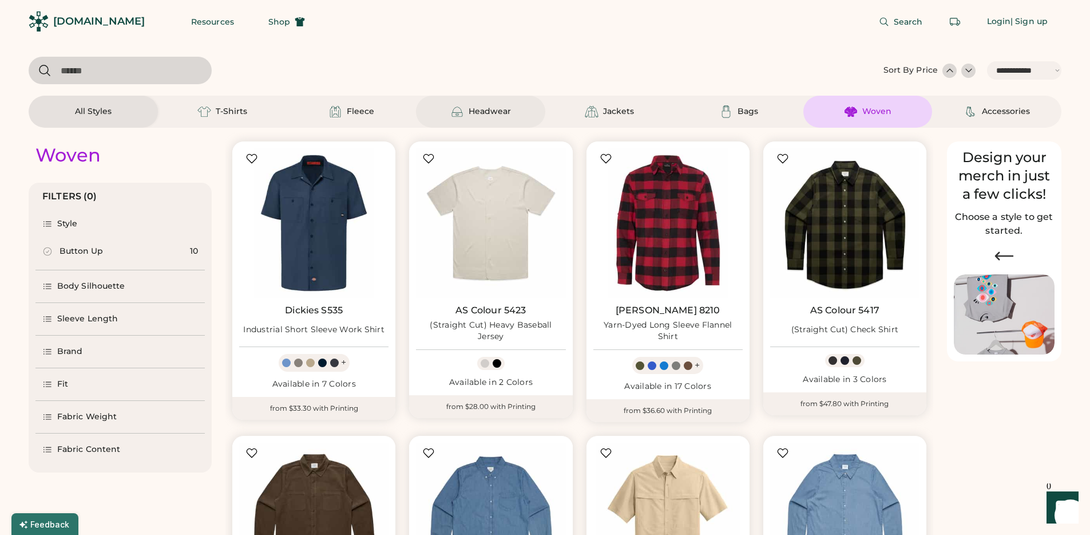
click at [466, 108] on div "Headwear" at bounding box center [480, 112] width 61 height 14
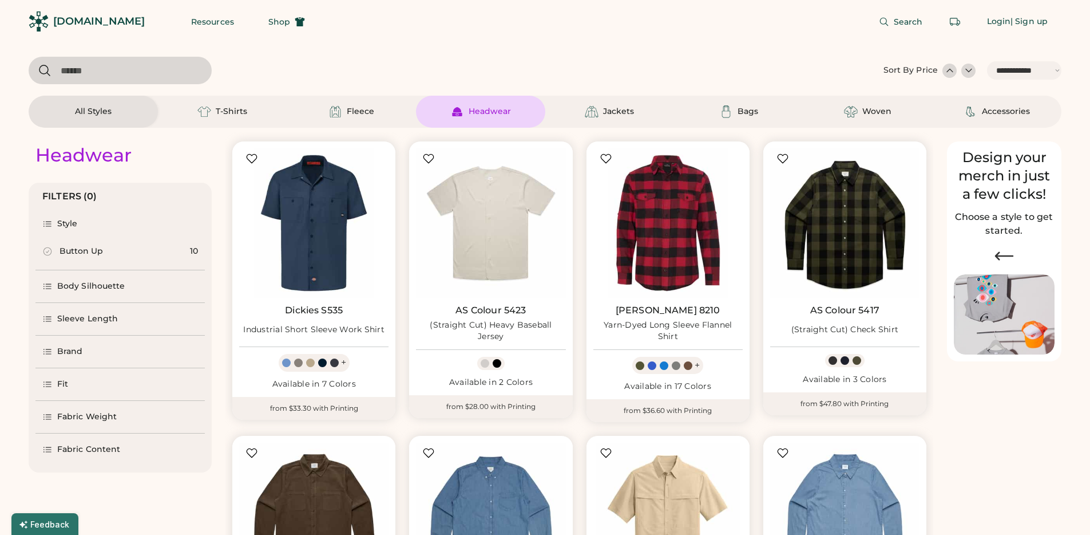
select select "*"
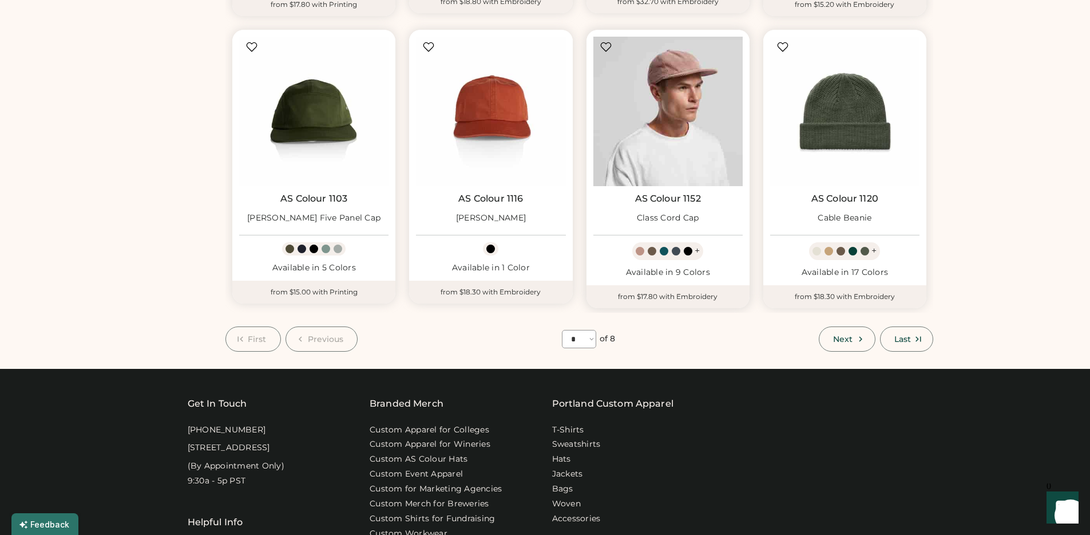
scroll to position [788, 0]
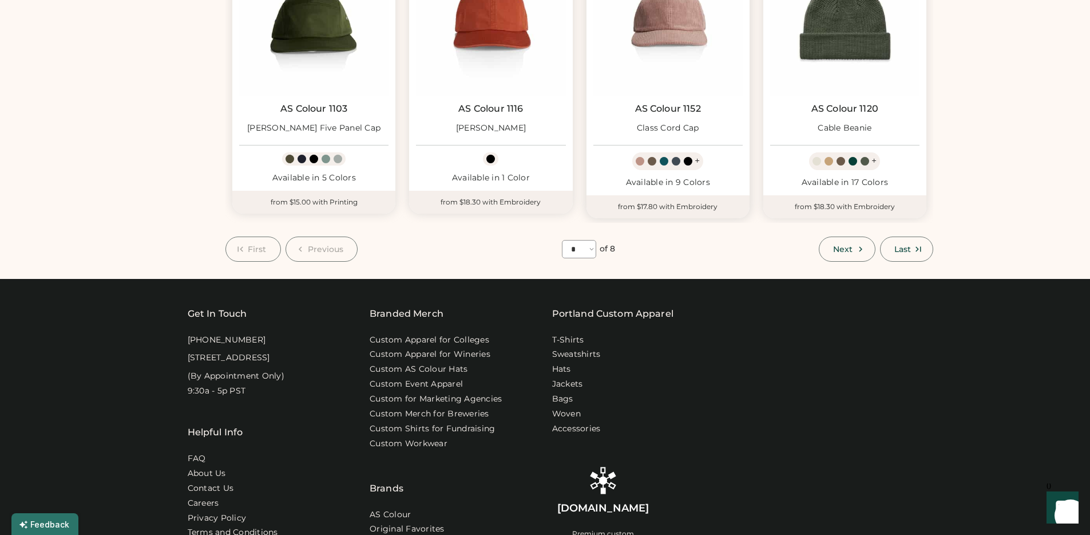
click at [654, 159] on div at bounding box center [652, 161] width 9 height 9
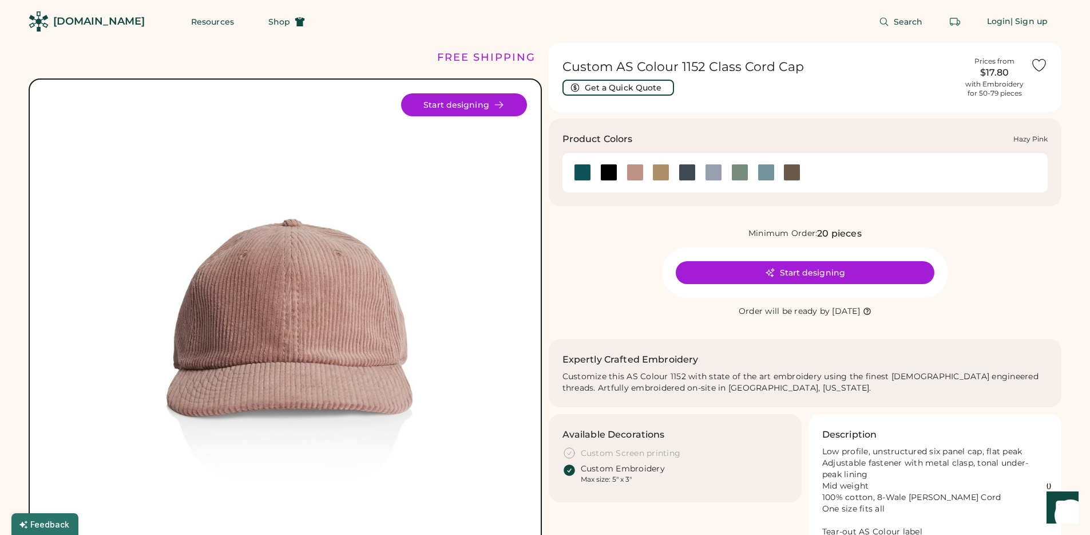
click at [698, 172] on div at bounding box center [687, 172] width 26 height 17
click at [690, 173] on div at bounding box center [687, 172] width 17 height 17
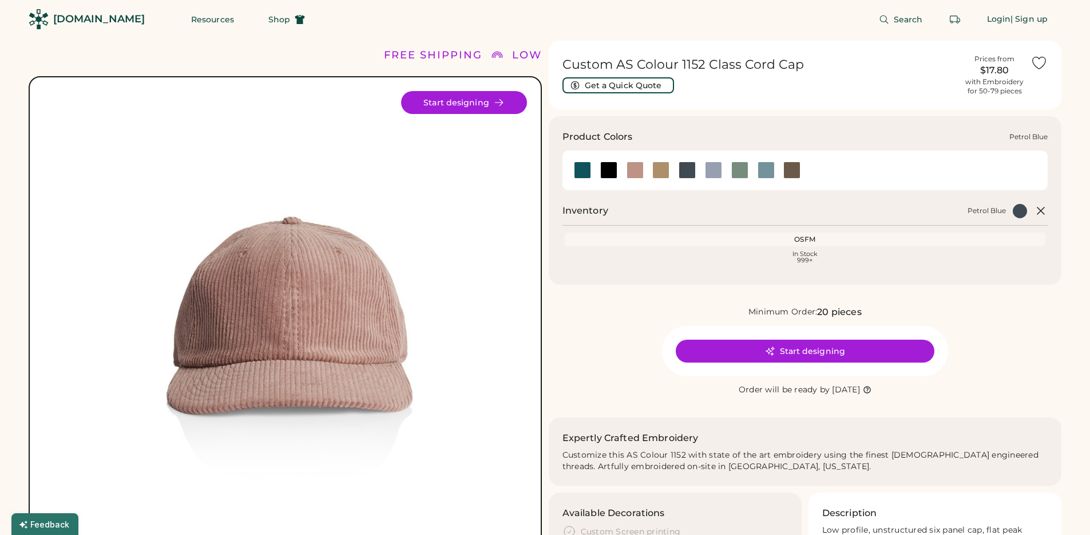
scroll to position [5, 0]
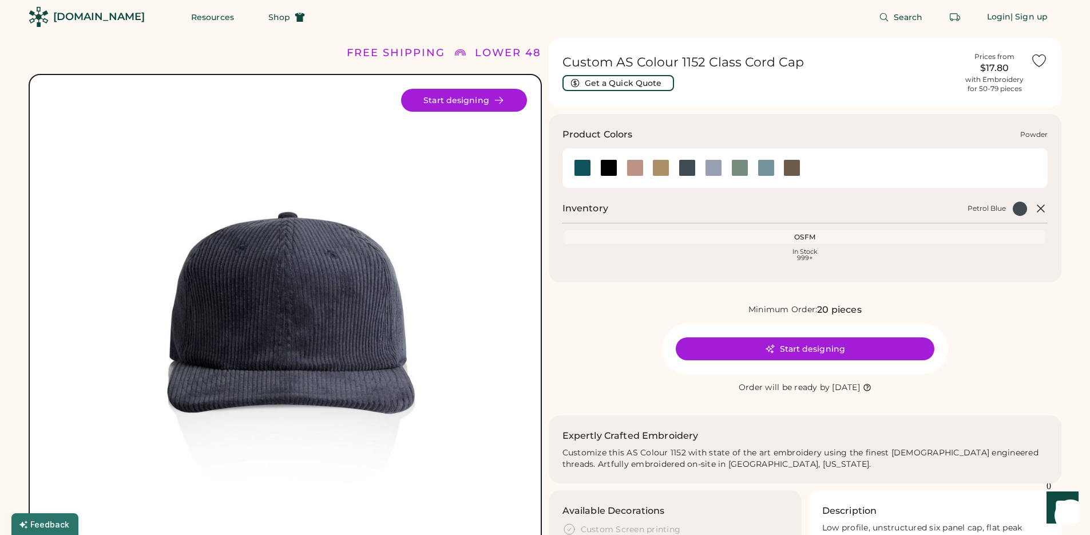
click at [709, 169] on div at bounding box center [713, 167] width 17 height 17
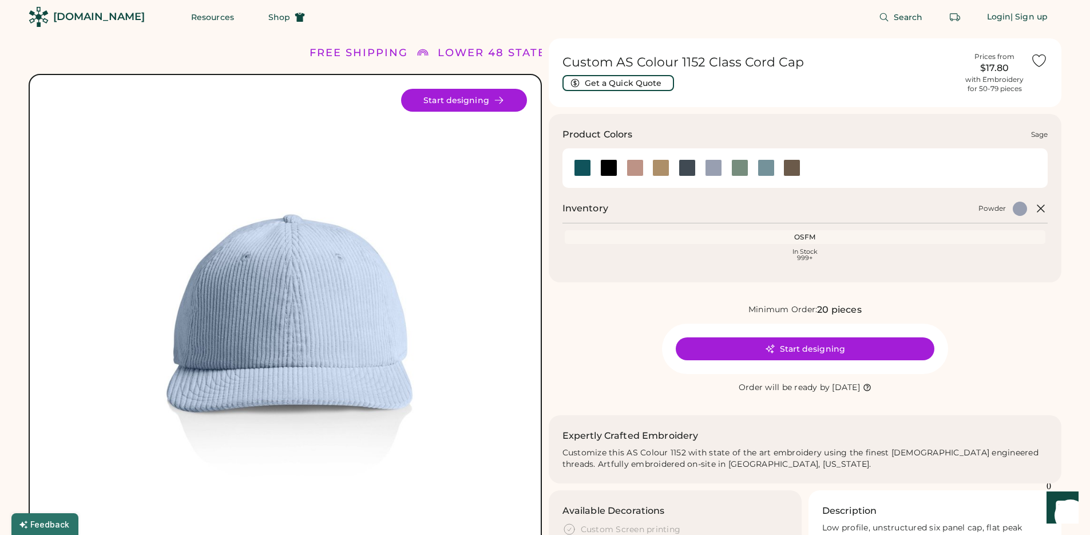
click at [743, 169] on div at bounding box center [739, 167] width 17 height 17
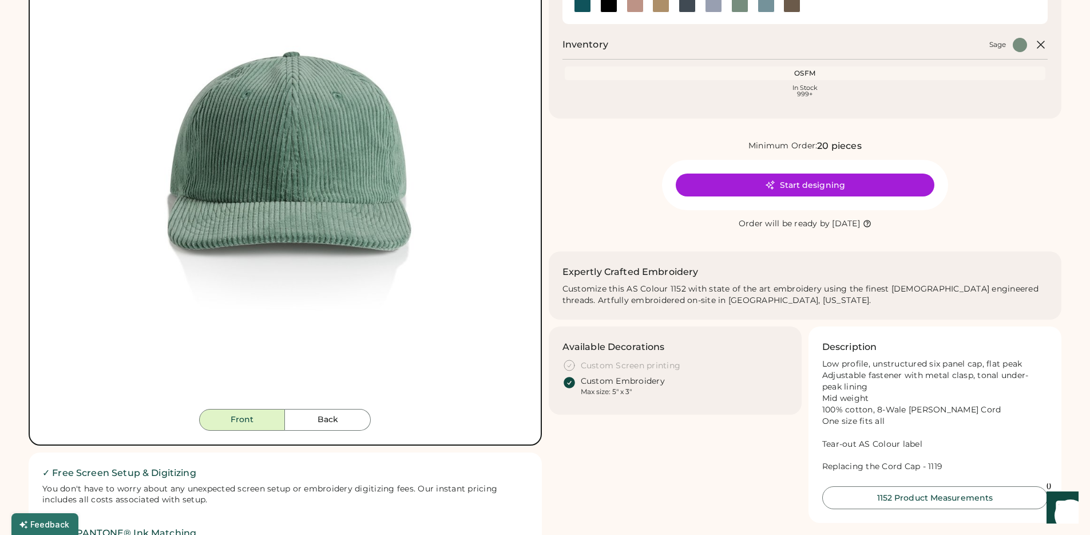
scroll to position [171, 0]
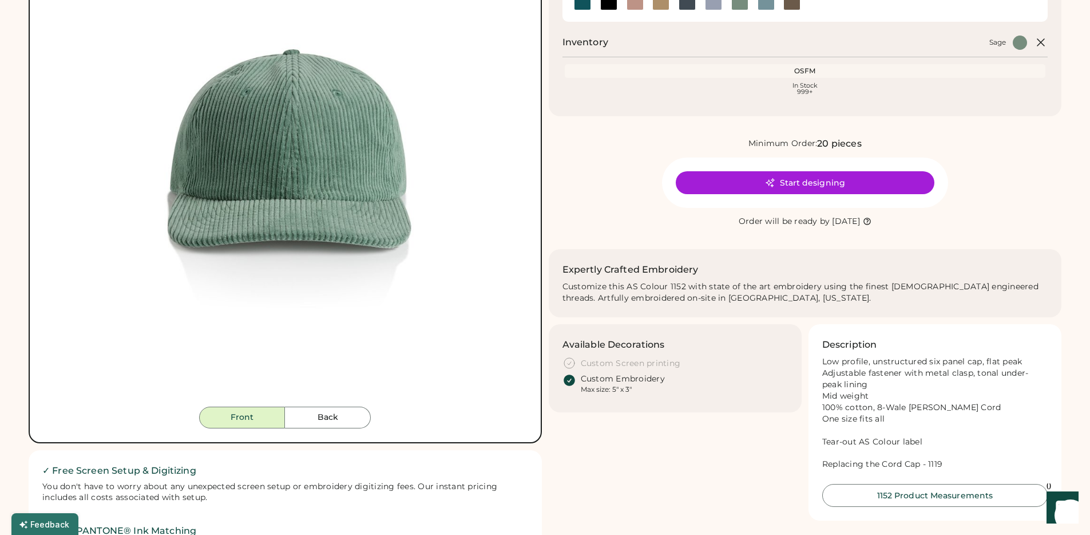
click at [633, 131] on div "Custom AS Colour 1152 Class Cord Cap Get a Quick Quote Prices from $17.80 with …" at bounding box center [805, 196] width 513 height 648
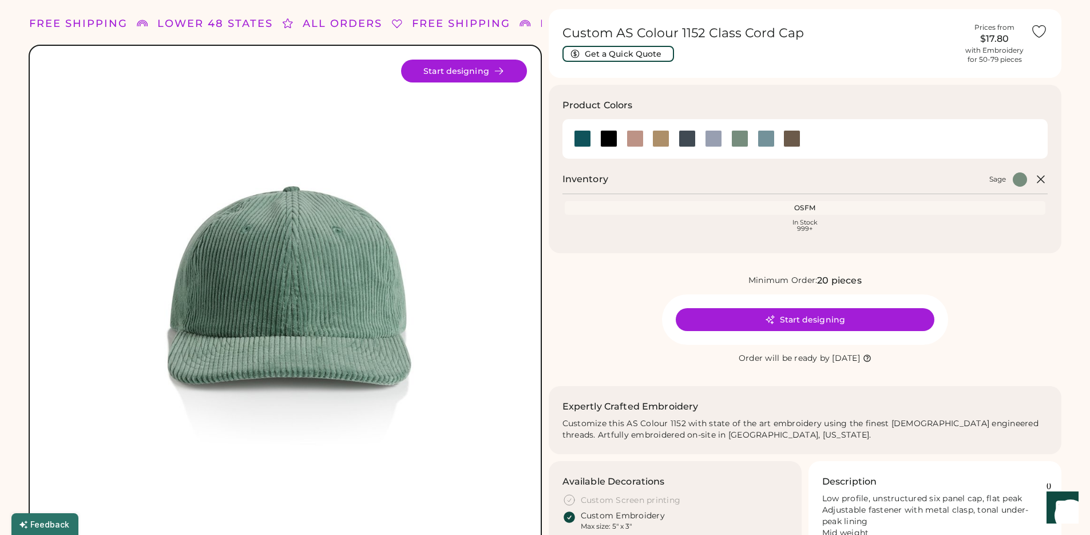
scroll to position [0, 0]
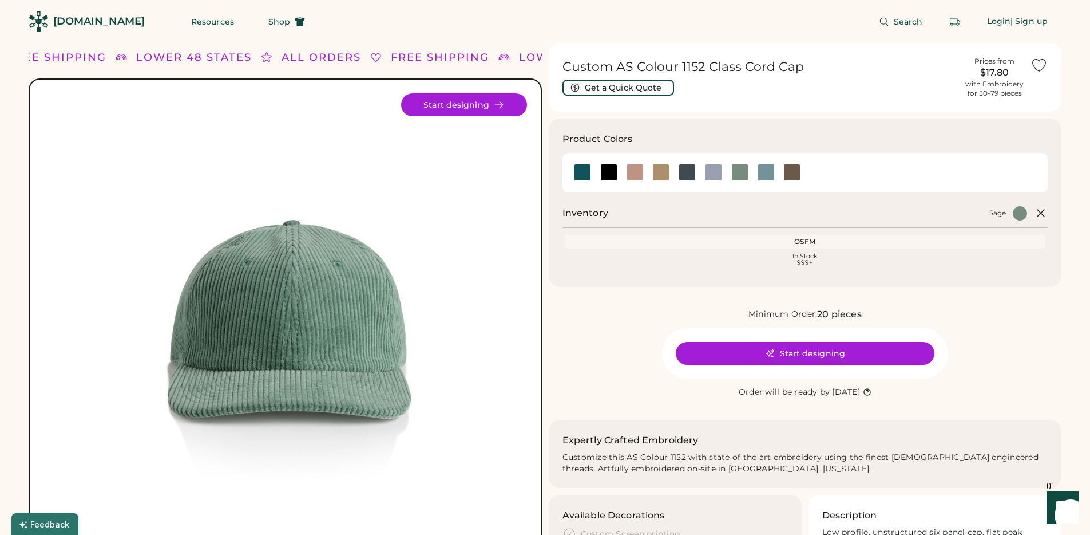
click at [116, 20] on div "[DOMAIN_NAME]" at bounding box center [99, 21] width 92 height 14
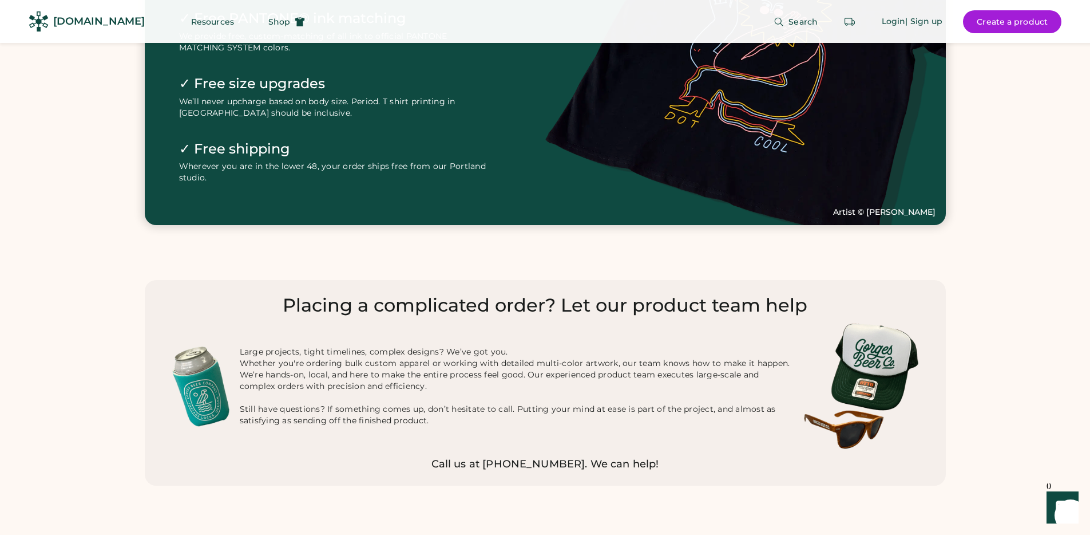
scroll to position [3132, 0]
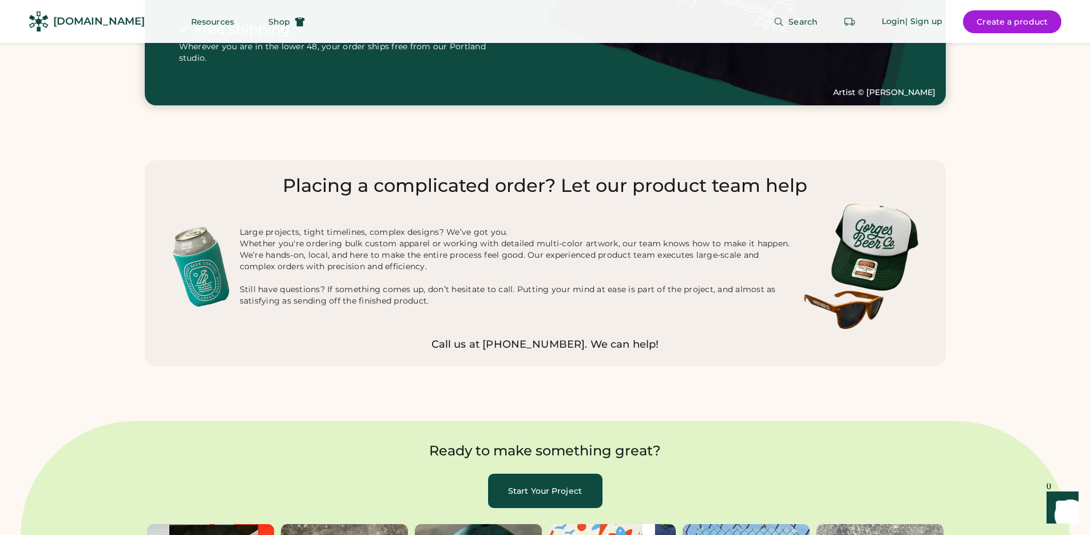
click at [507, 285] on div "Large projects, tight timelines, complex designs? We’ve got you. Whether you're…" at bounding box center [517, 267] width 554 height 80
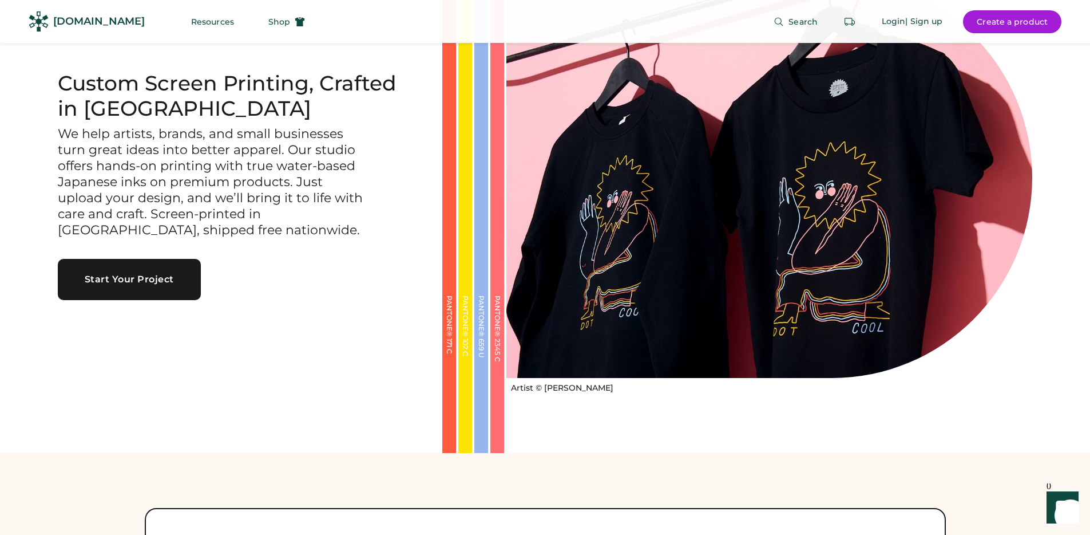
scroll to position [0, 0]
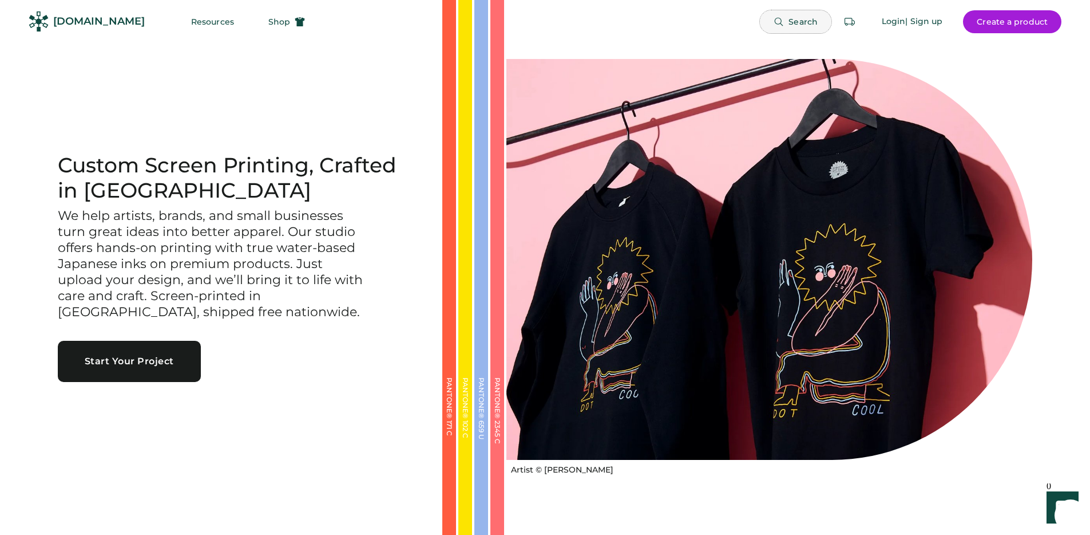
click at [801, 18] on span "Search" at bounding box center [803, 22] width 29 height 8
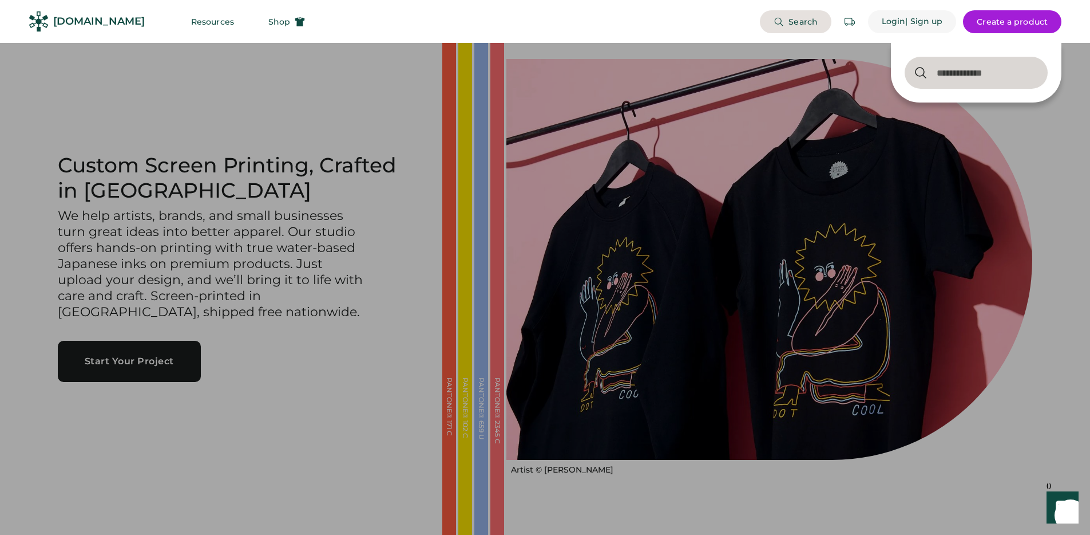
click at [906, 17] on div "| Sign up" at bounding box center [923, 21] width 37 height 11
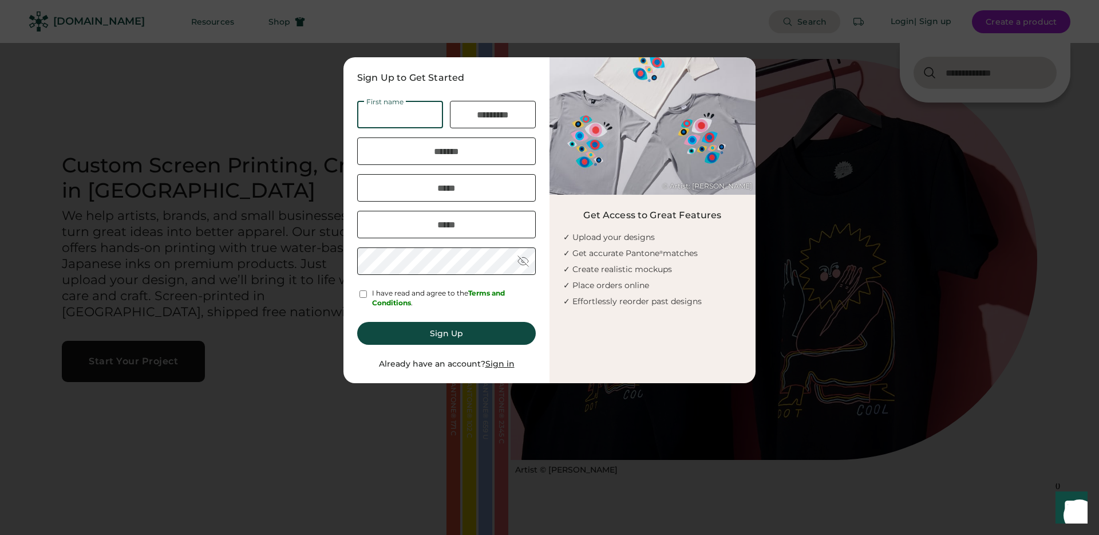
click at [227, 20] on div at bounding box center [549, 267] width 1099 height 535
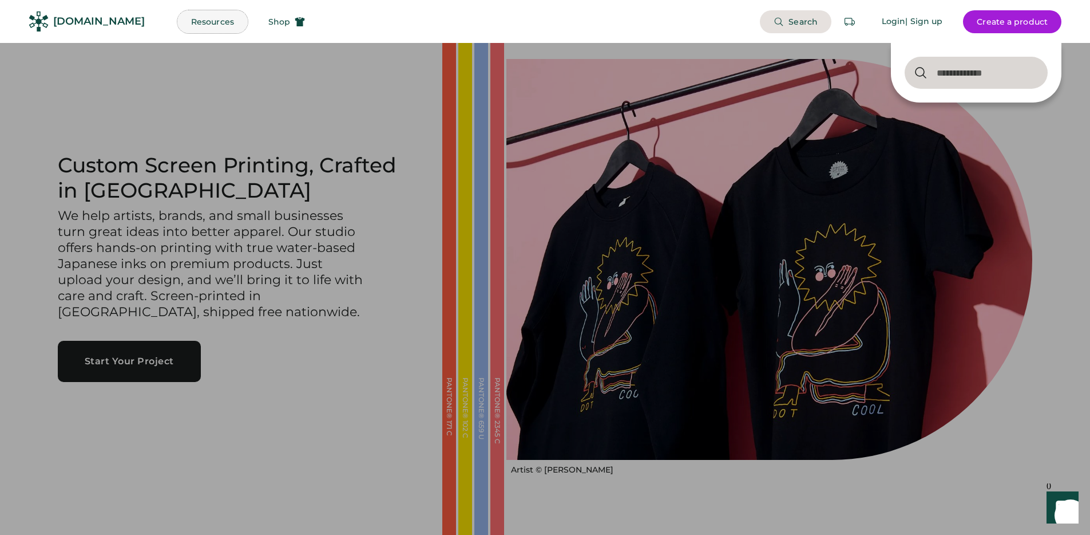
click at [200, 26] on button "Resources" at bounding box center [212, 21] width 70 height 23
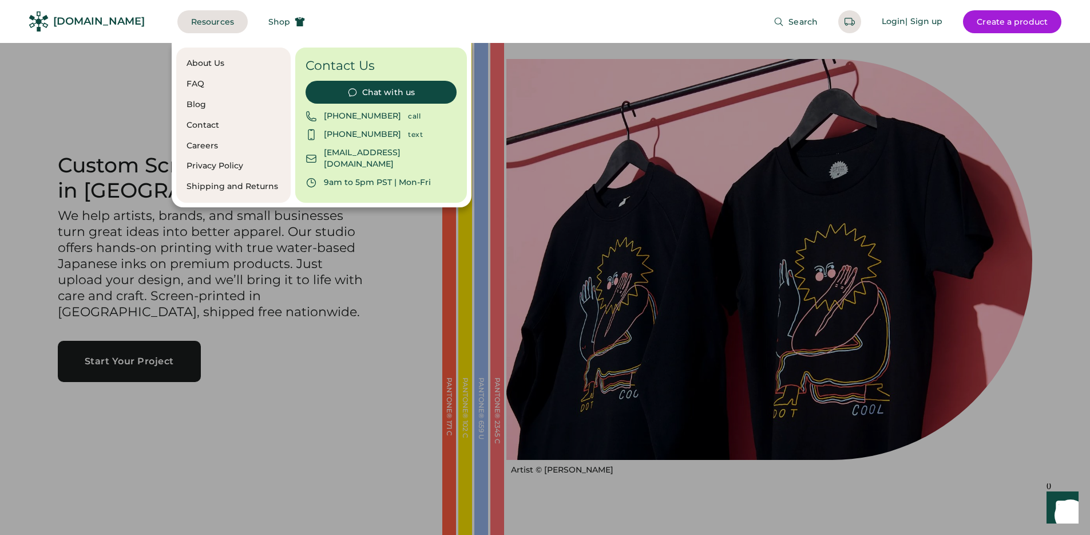
click at [246, 239] on div at bounding box center [545, 267] width 1090 height 535
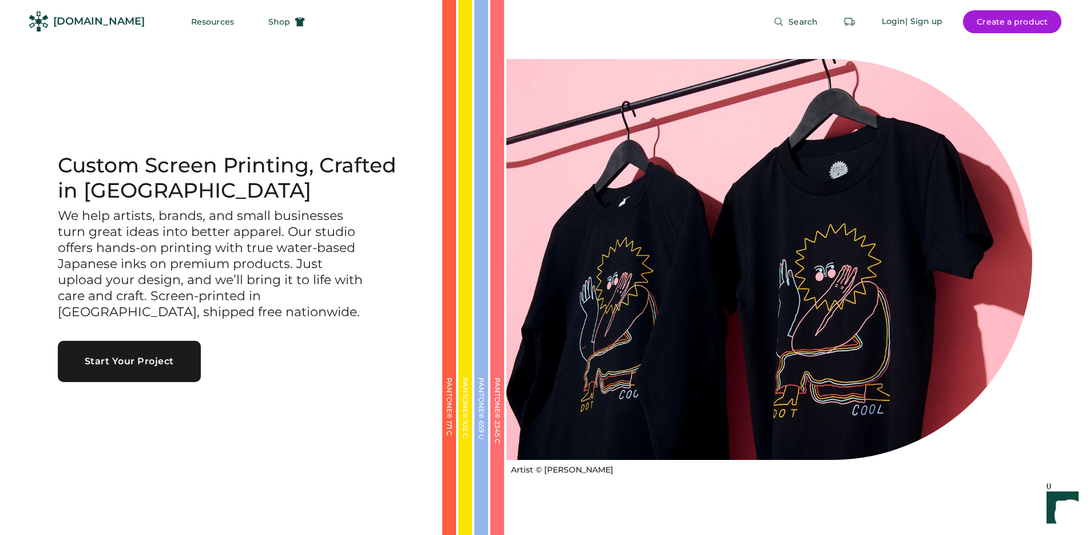
click at [258, 214] on h3 "We help artists, brands, and small businesses turn great ideas into better appa…" at bounding box center [212, 264] width 309 height 112
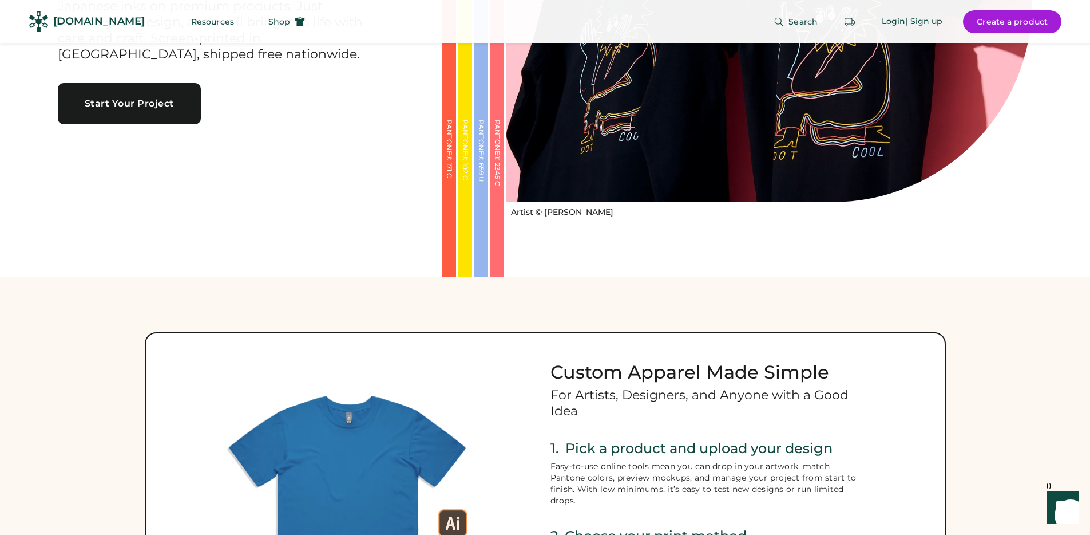
scroll to position [257, 0]
click at [319, 216] on div "Custom Screen Printing, Crafted in [GEOGRAPHIC_DATA] We help artists, brands, a…" at bounding box center [236, 10] width 412 height 535
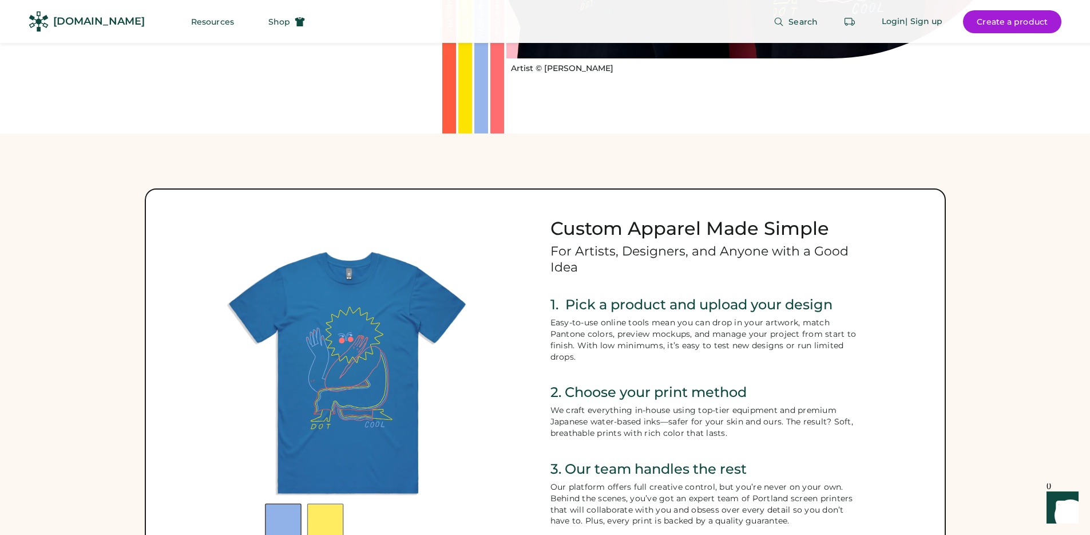
scroll to position [275, 0]
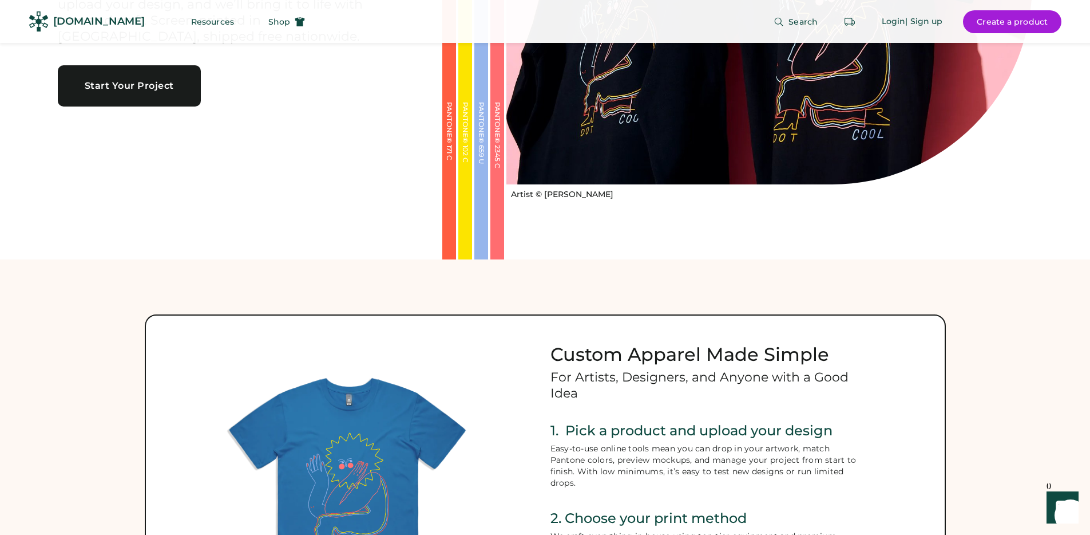
click at [75, 272] on div "Artist © [PERSON_NAME] Custom Apparel Made Simple For Artists, Designers, and A…" at bounding box center [545, 525] width 1090 height 532
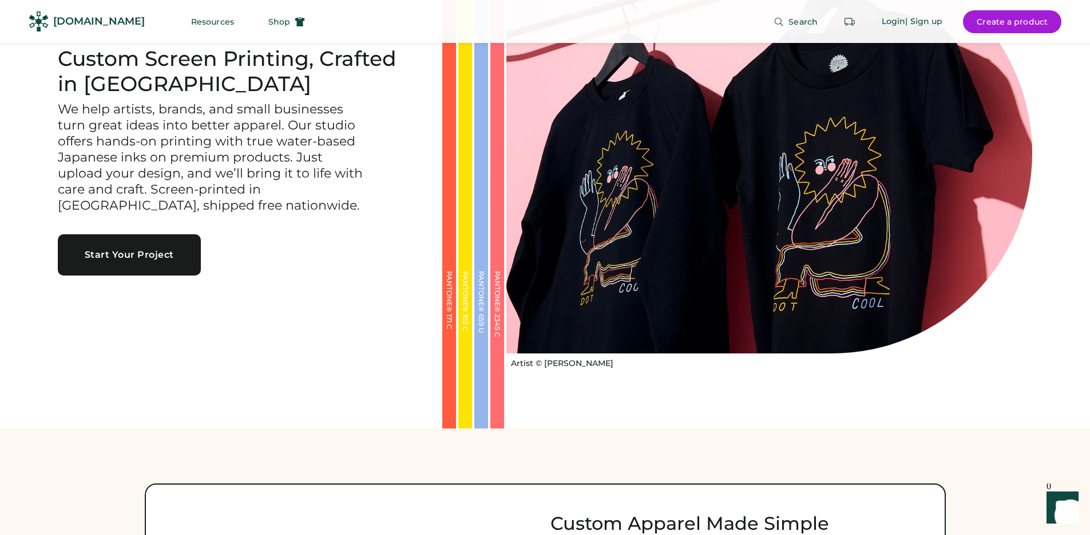
scroll to position [0, 0]
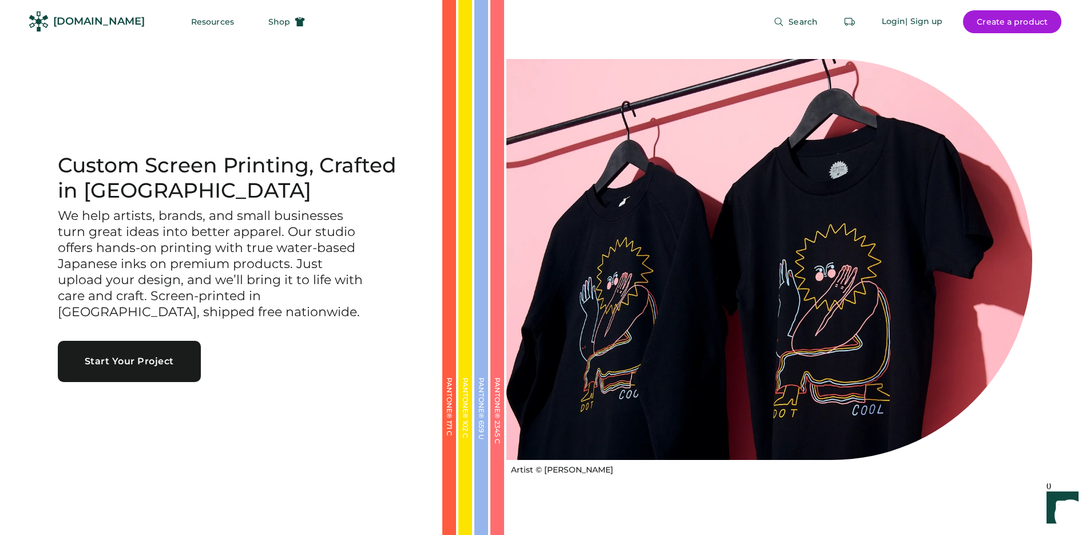
click at [152, 236] on h3 "We help artists, brands, and small businesses turn great ideas into better appa…" at bounding box center [212, 264] width 309 height 112
click at [118, 10] on div "[DOMAIN_NAME]" at bounding box center [99, 22] width 92 height 26
click at [111, 17] on div "[DOMAIN_NAME]" at bounding box center [99, 21] width 92 height 14
click at [50, 29] on div "[DOMAIN_NAME]" at bounding box center [87, 22] width 116 height 26
